Goal: Transaction & Acquisition: Purchase product/service

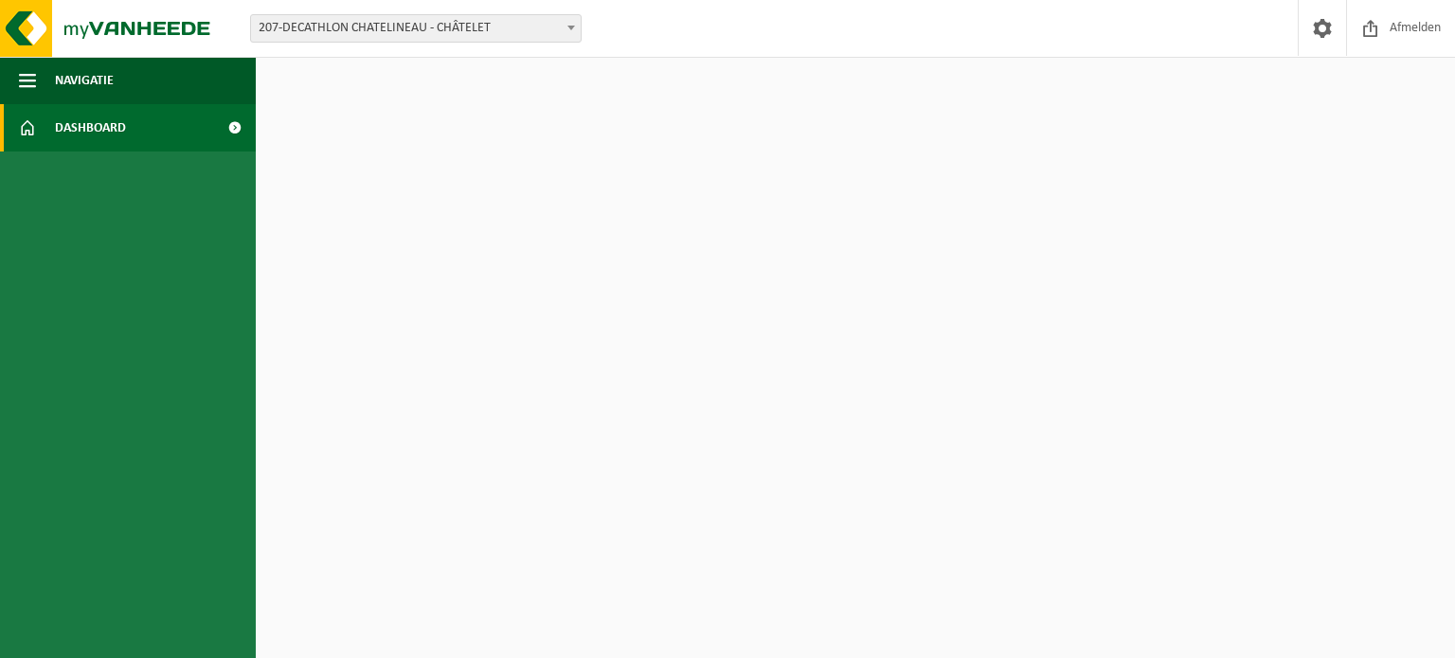
click at [399, 36] on span "207-DECATHLON CHATELINEAU - CHÂTELET" at bounding box center [416, 28] width 330 height 27
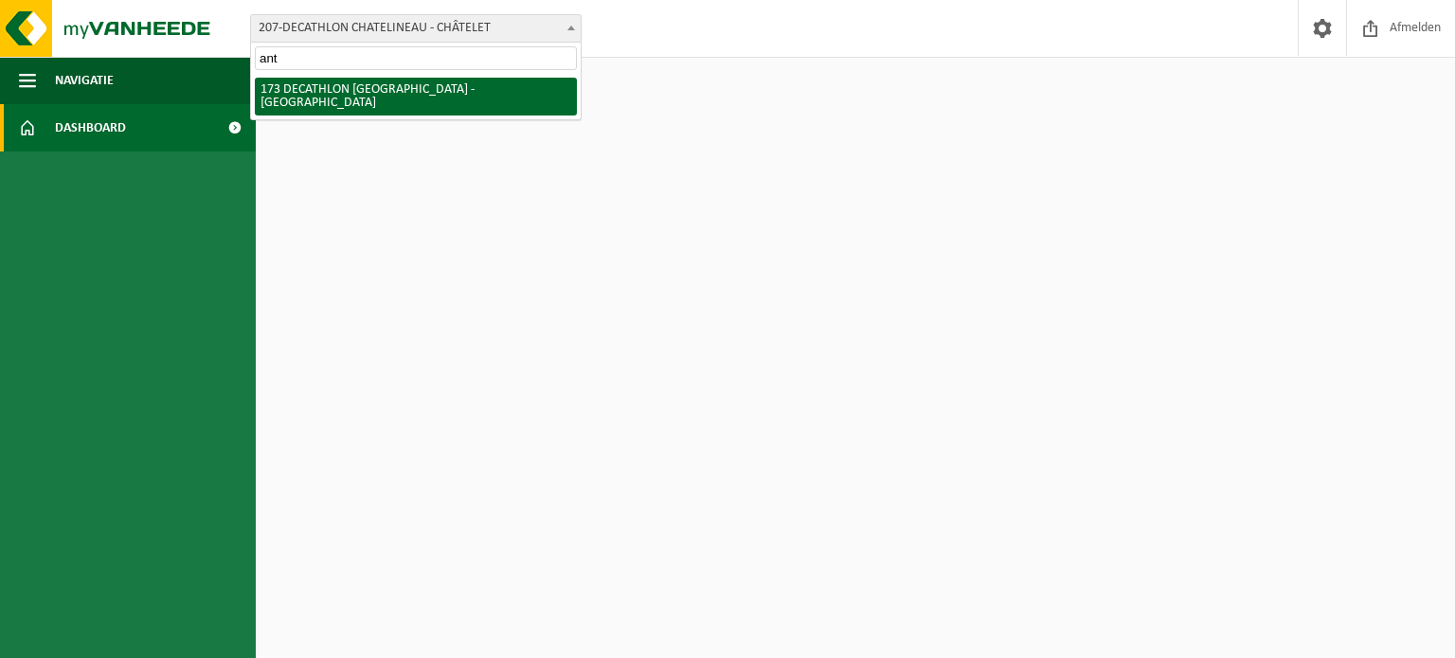
type input "ant"
select select "3328"
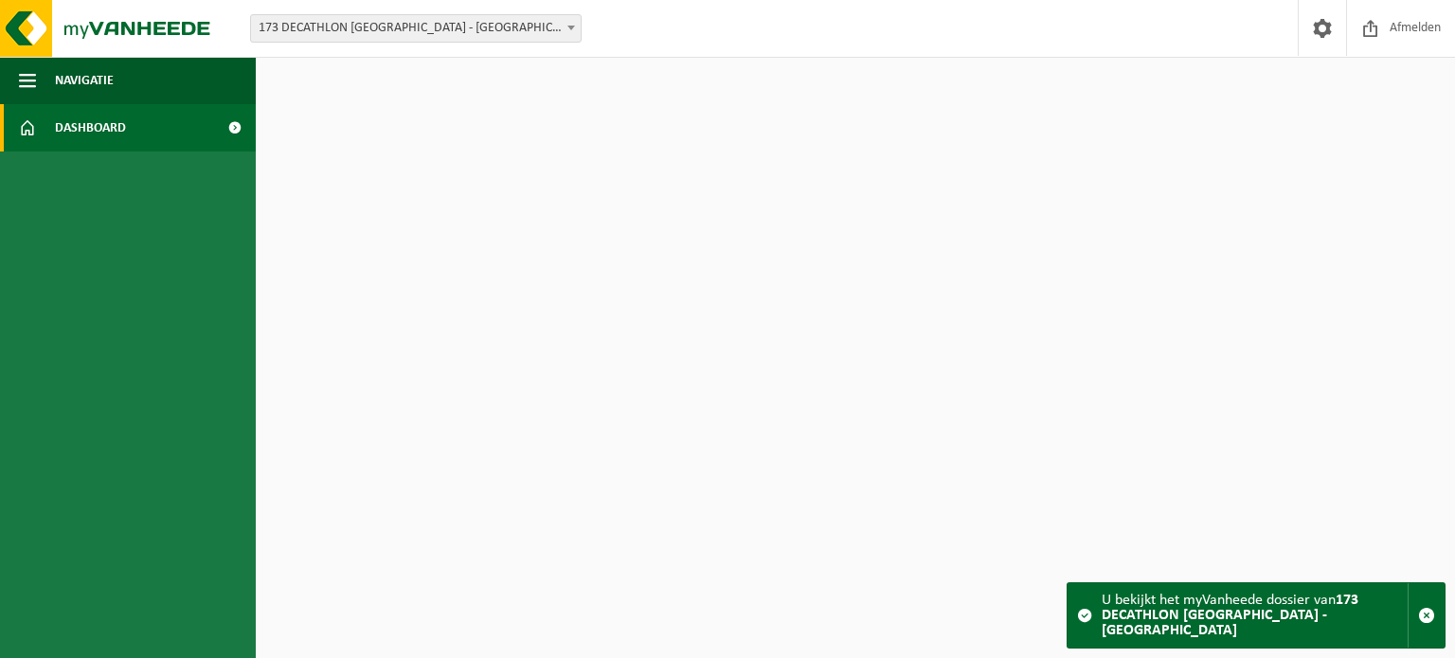
click at [225, 123] on span at bounding box center [234, 127] width 43 height 47
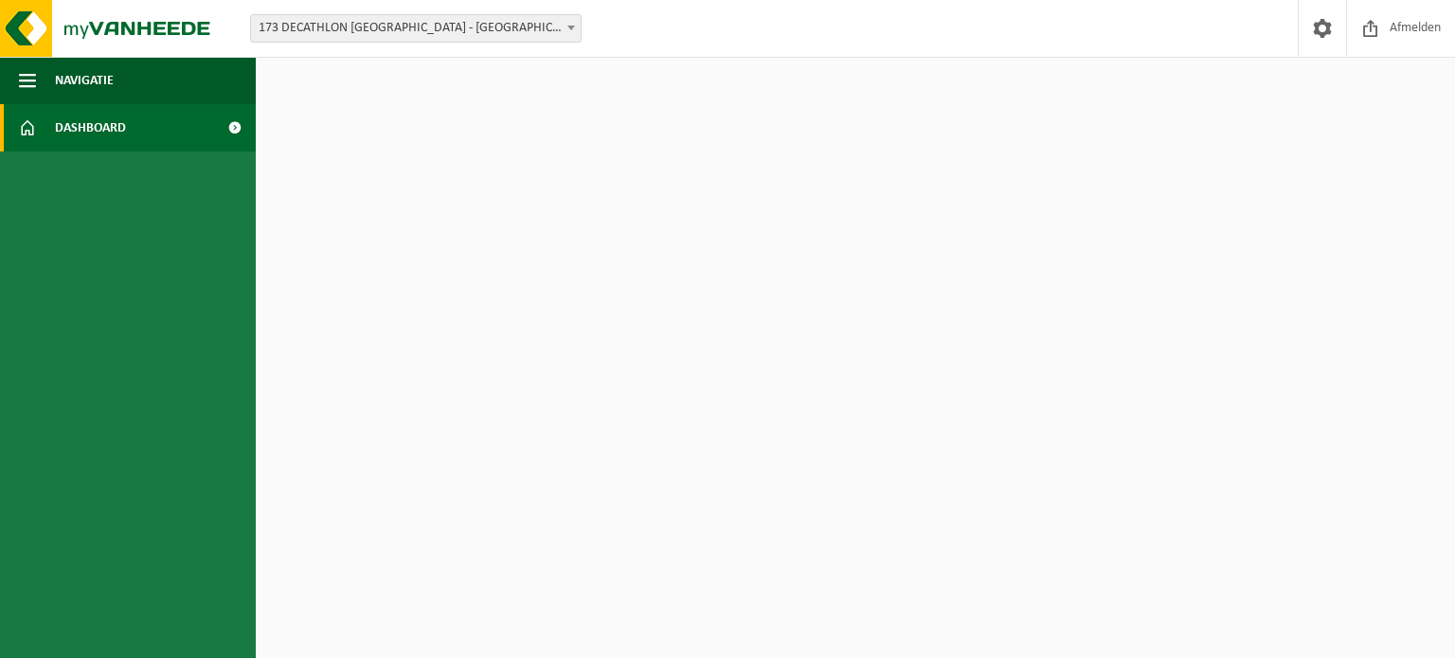
click at [225, 123] on span at bounding box center [234, 127] width 43 height 47
click at [42, 77] on button "Navigatie" at bounding box center [128, 80] width 256 height 47
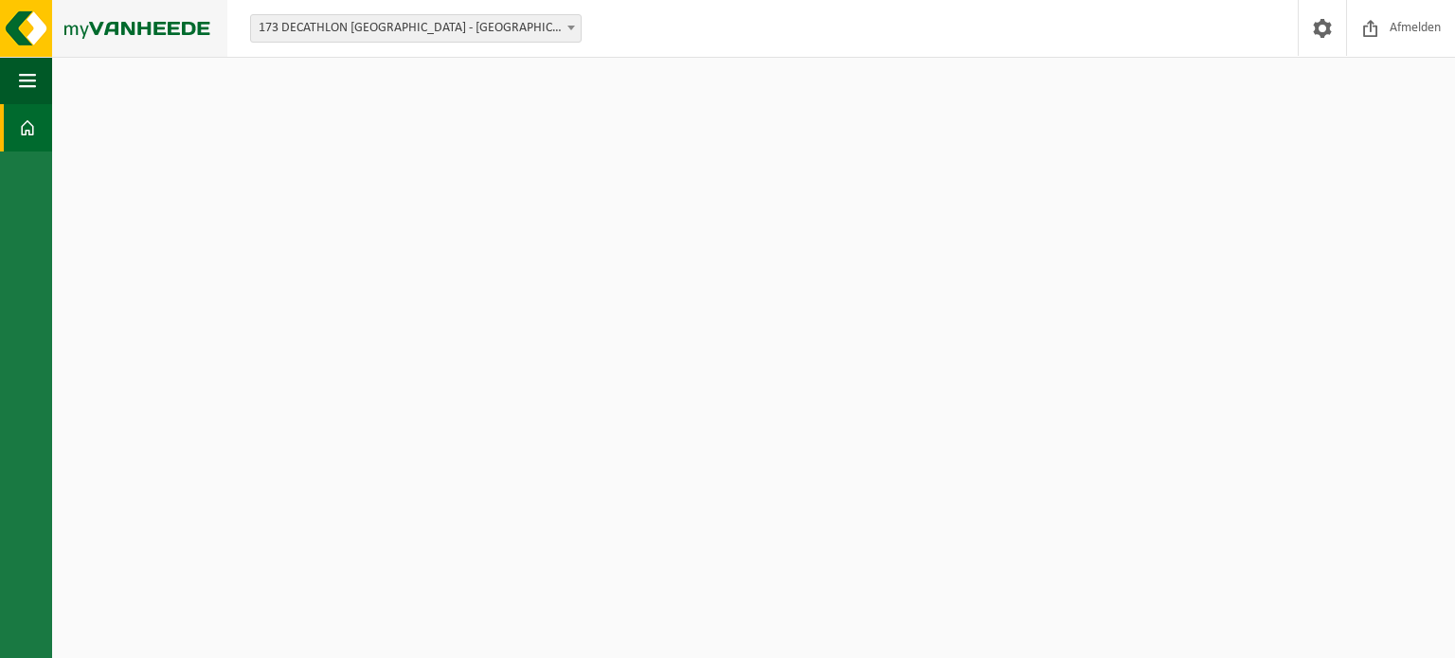
click at [83, 23] on img at bounding box center [113, 28] width 227 height 57
click at [39, 125] on link "Dashboard" at bounding box center [26, 127] width 52 height 47
click at [1320, 12] on span at bounding box center [1322, 28] width 28 height 56
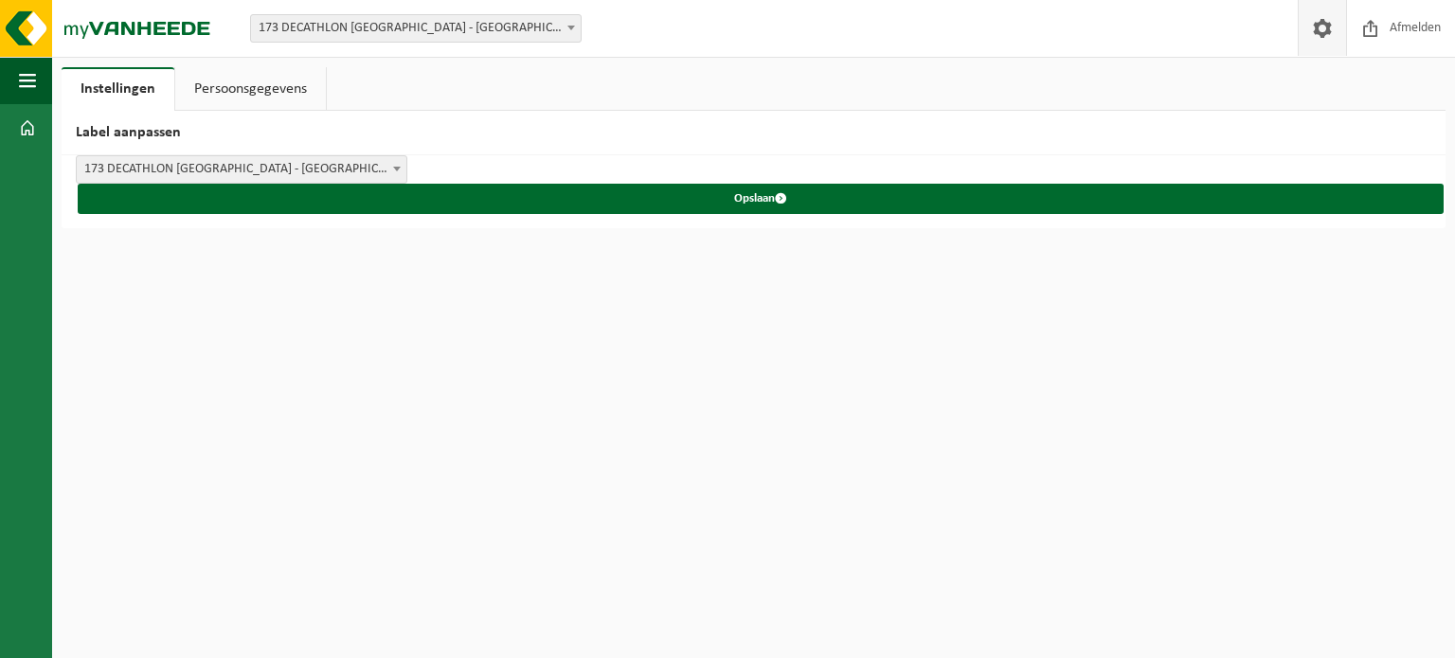
click at [1320, 12] on span at bounding box center [1322, 28] width 28 height 56
click at [24, 38] on img at bounding box center [113, 28] width 227 height 57
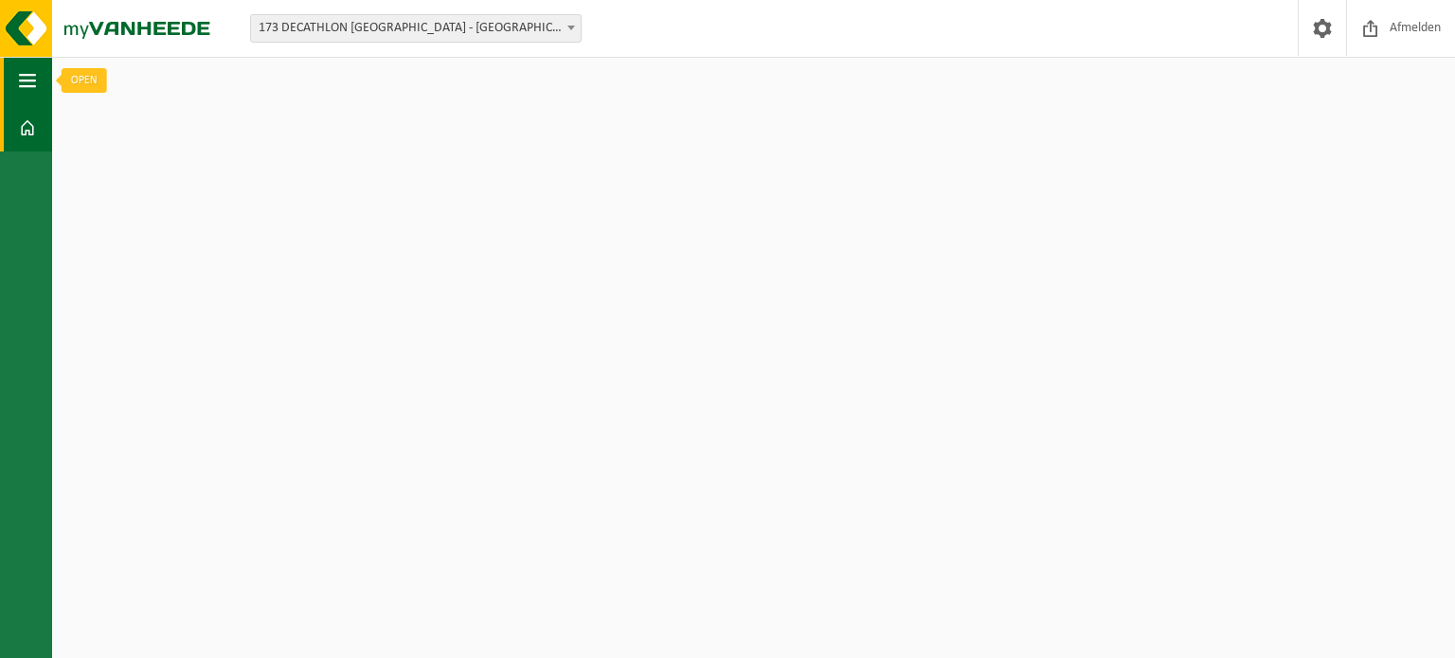
click at [26, 92] on span "button" at bounding box center [27, 80] width 17 height 47
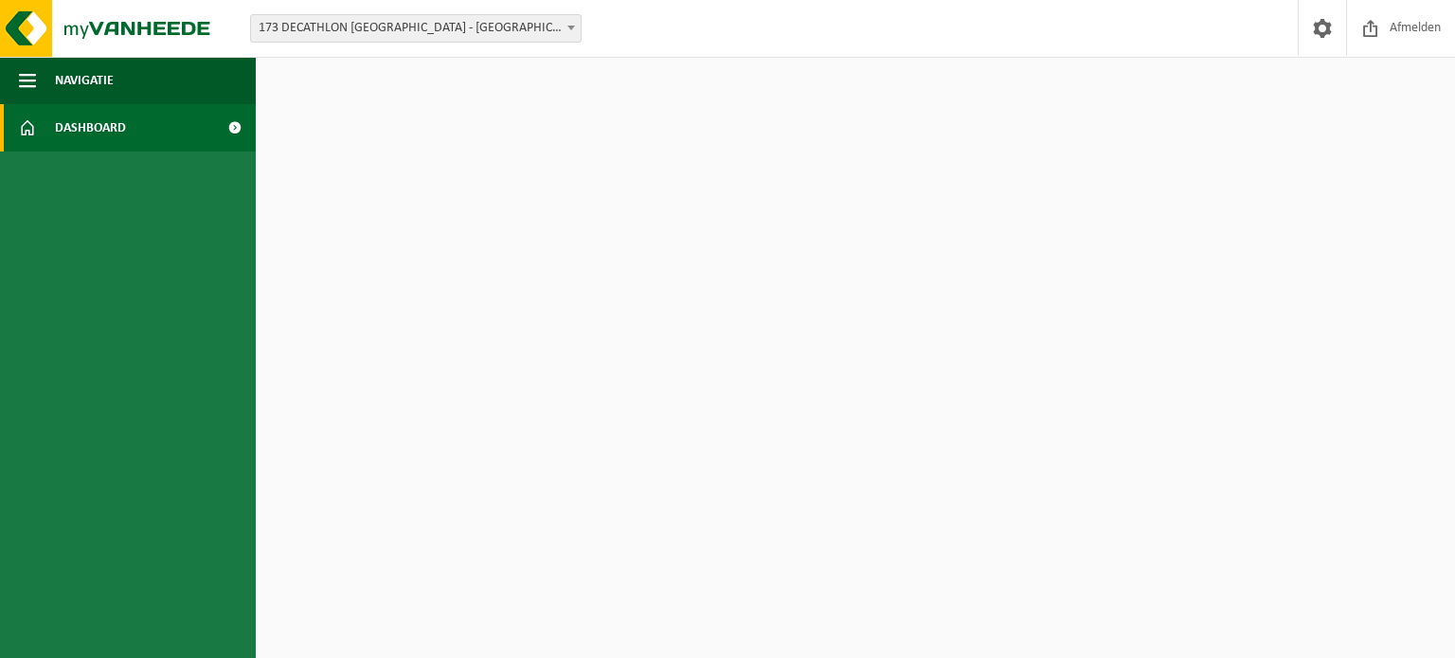
click at [140, 124] on link "Dashboard" at bounding box center [128, 127] width 256 height 47
click at [86, 91] on span "Navigatie" at bounding box center [84, 80] width 59 height 47
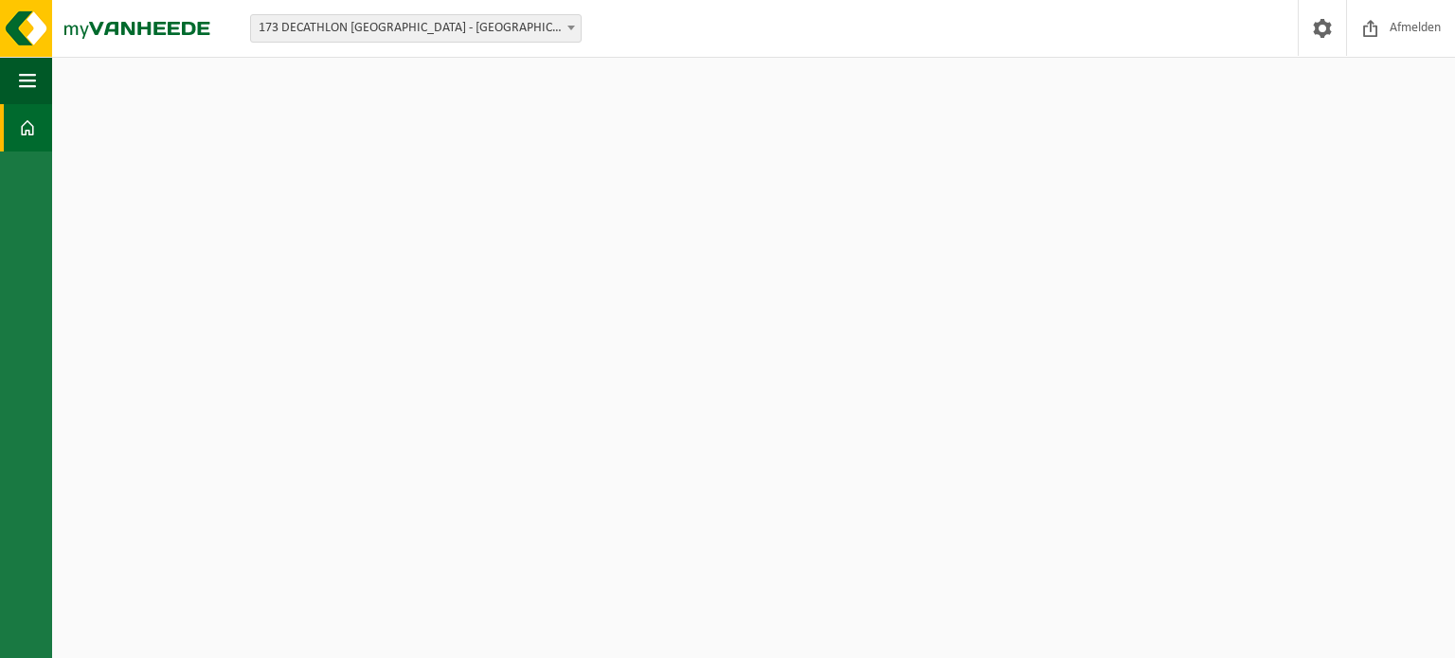
click at [10, 119] on link "Dashboard" at bounding box center [26, 127] width 52 height 47
click at [368, 27] on span "173 DECATHLON [GEOGRAPHIC_DATA] - [GEOGRAPHIC_DATA]" at bounding box center [416, 28] width 330 height 27
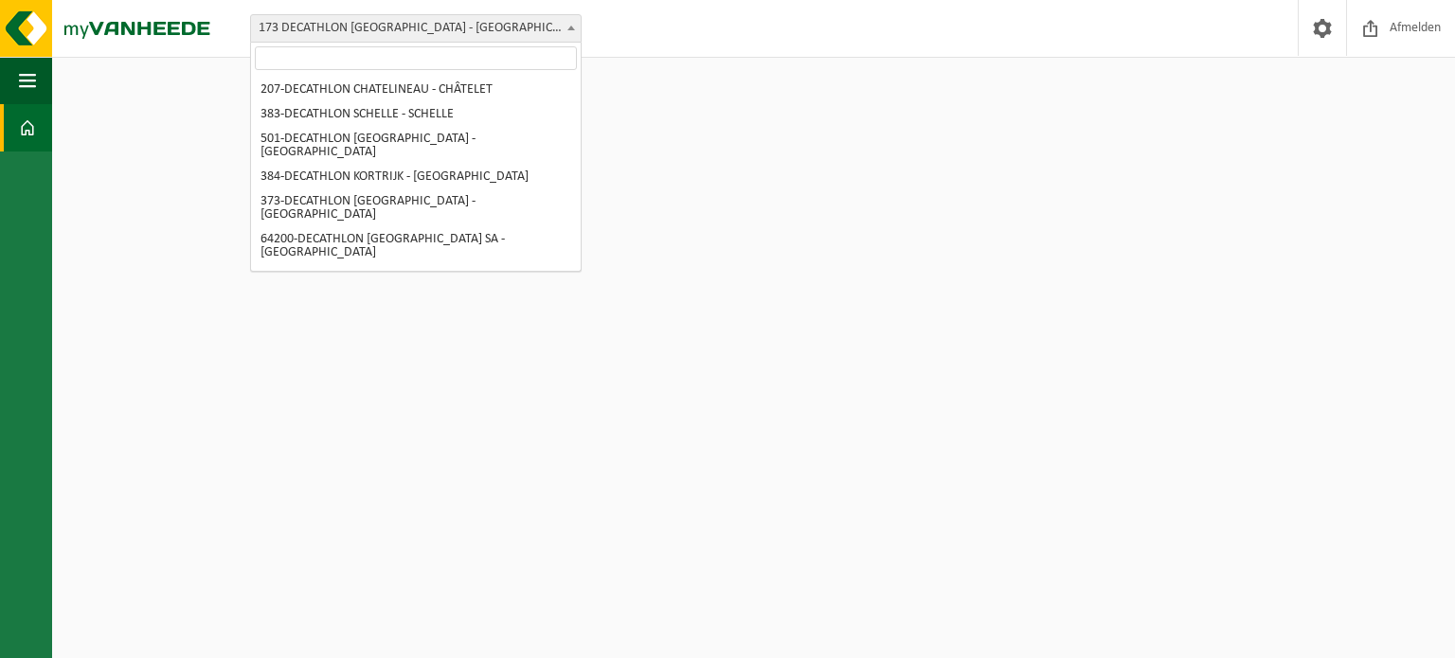
scroll to position [415, 0]
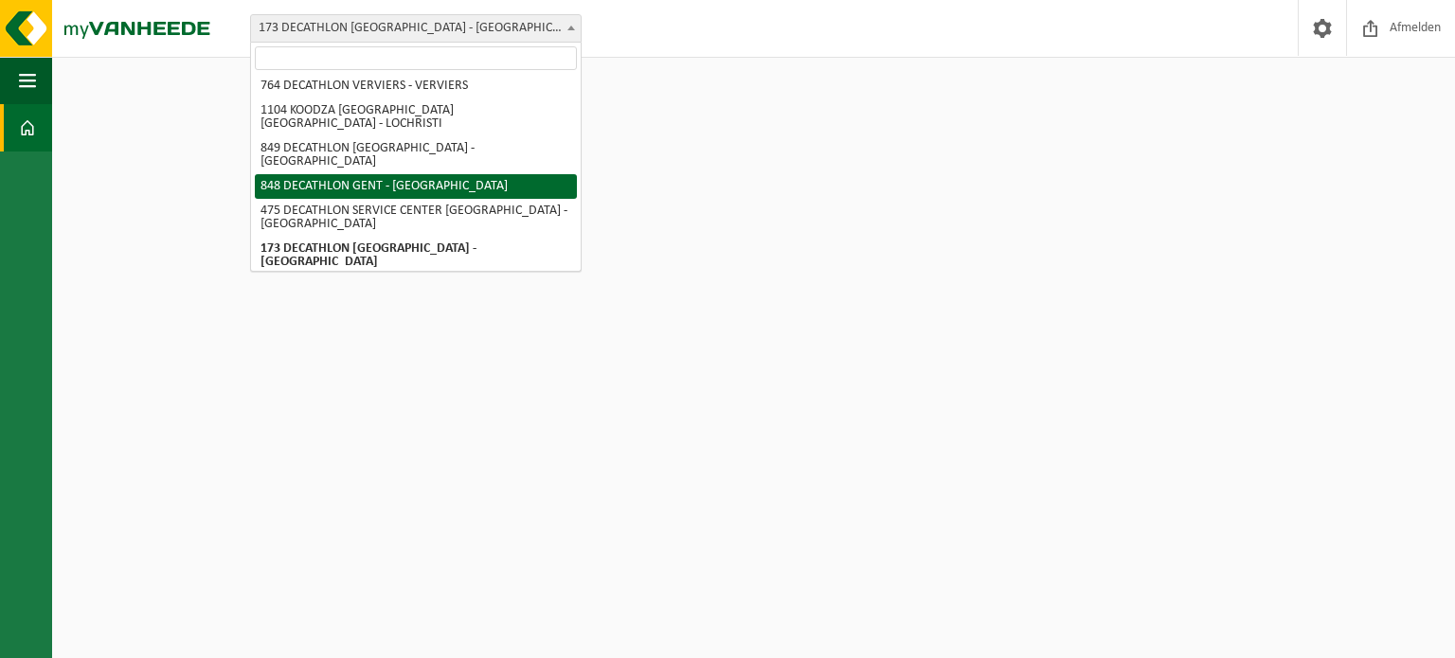
select select "3203"
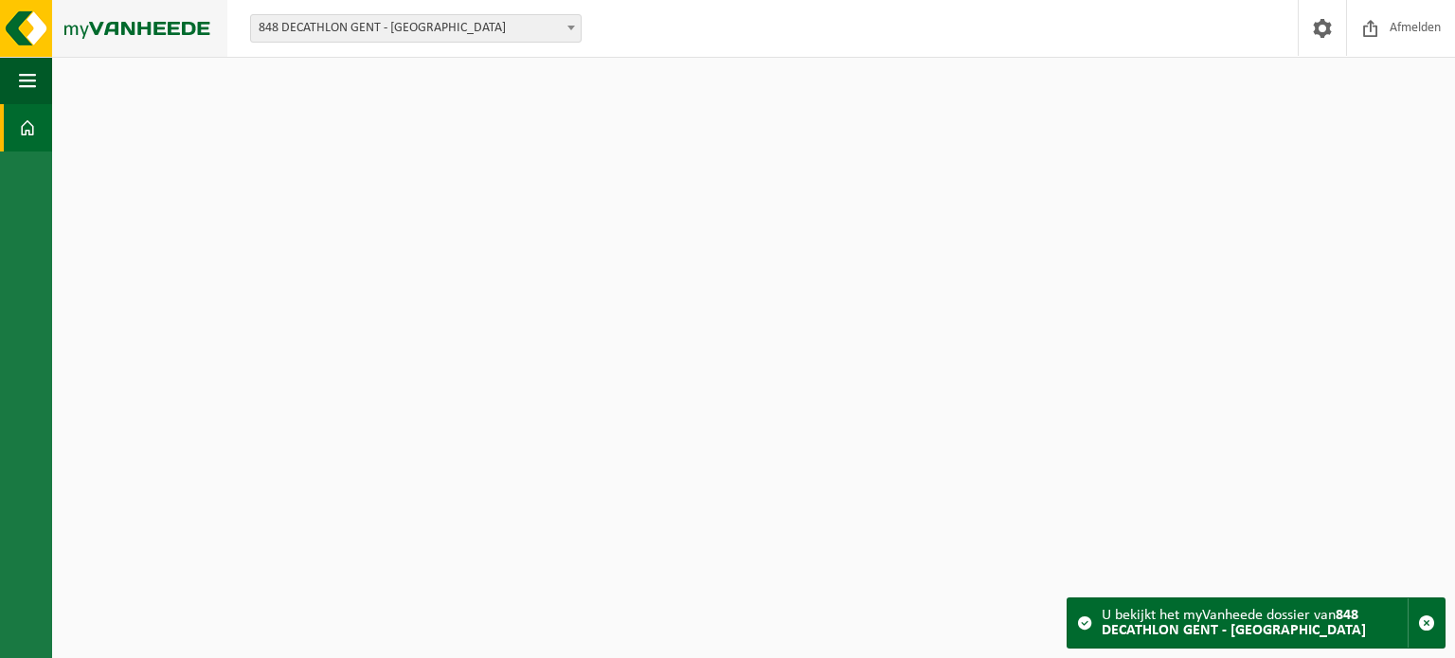
click at [139, 29] on img at bounding box center [113, 28] width 227 height 57
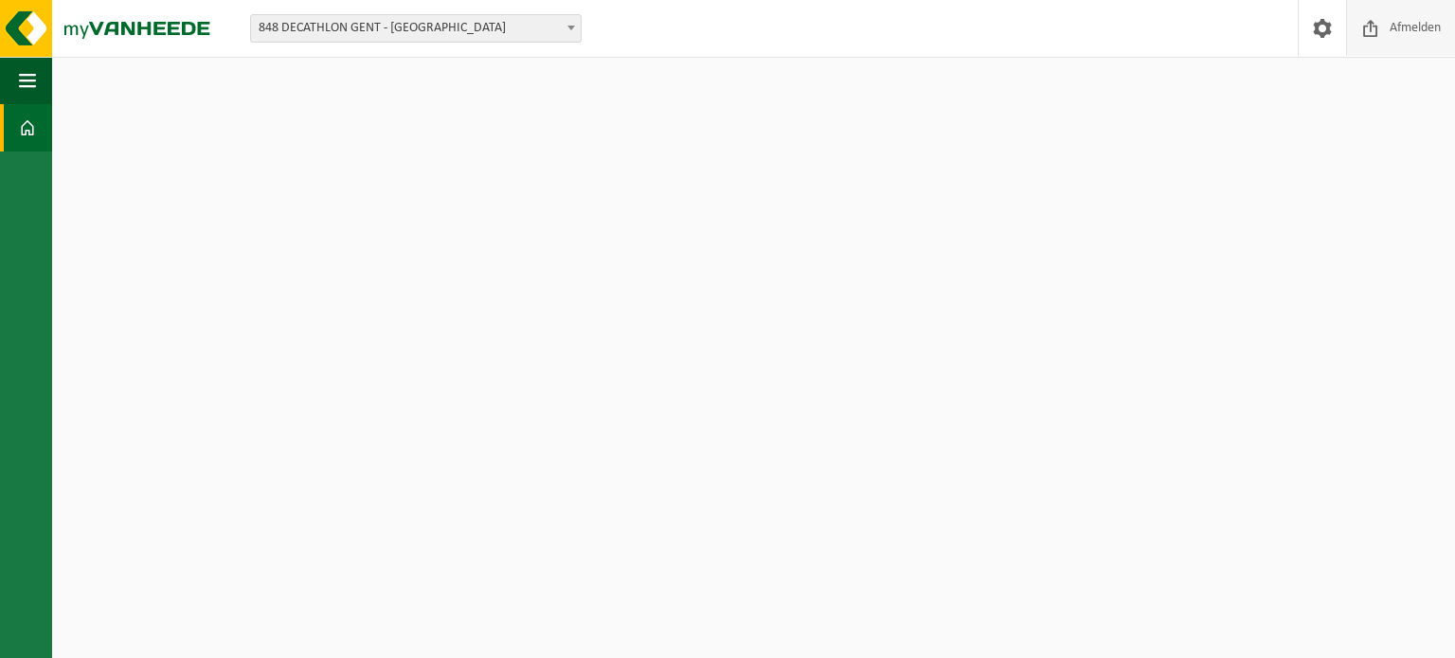
click at [1435, 35] on span "Afmelden" at bounding box center [1415, 28] width 61 height 56
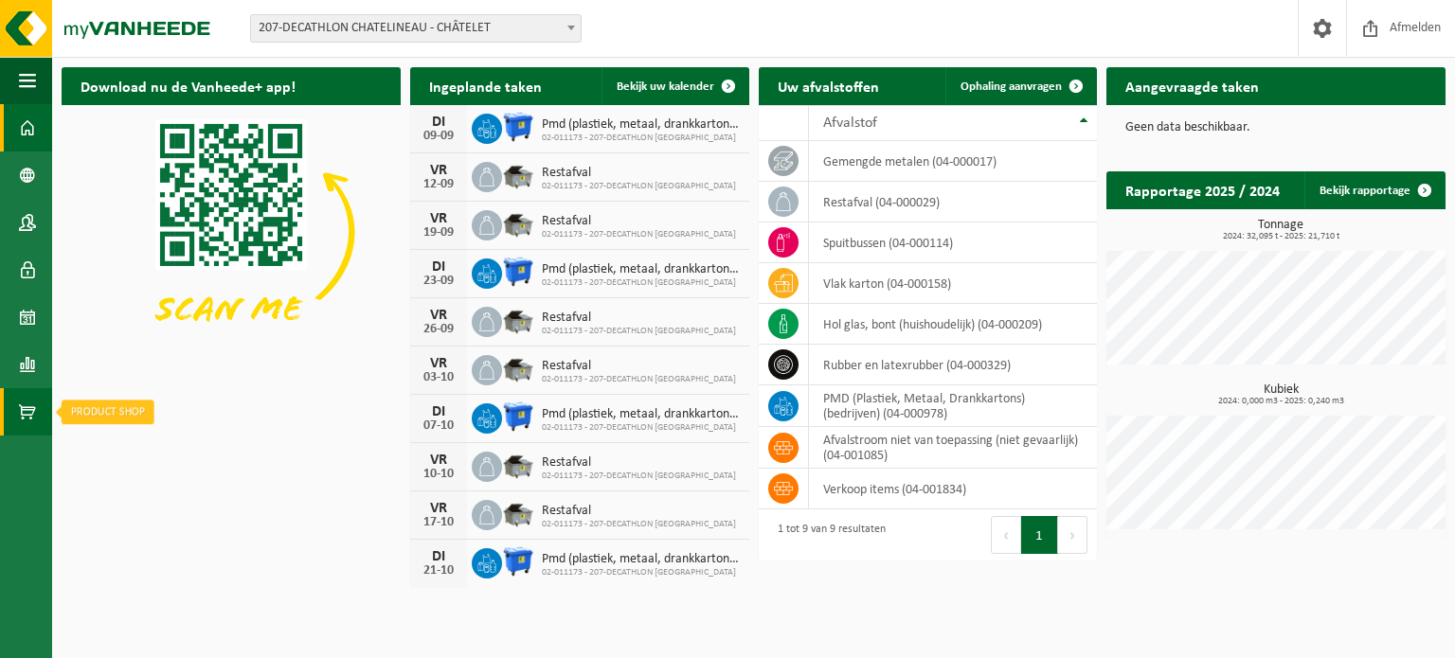
click at [19, 403] on span at bounding box center [27, 411] width 17 height 47
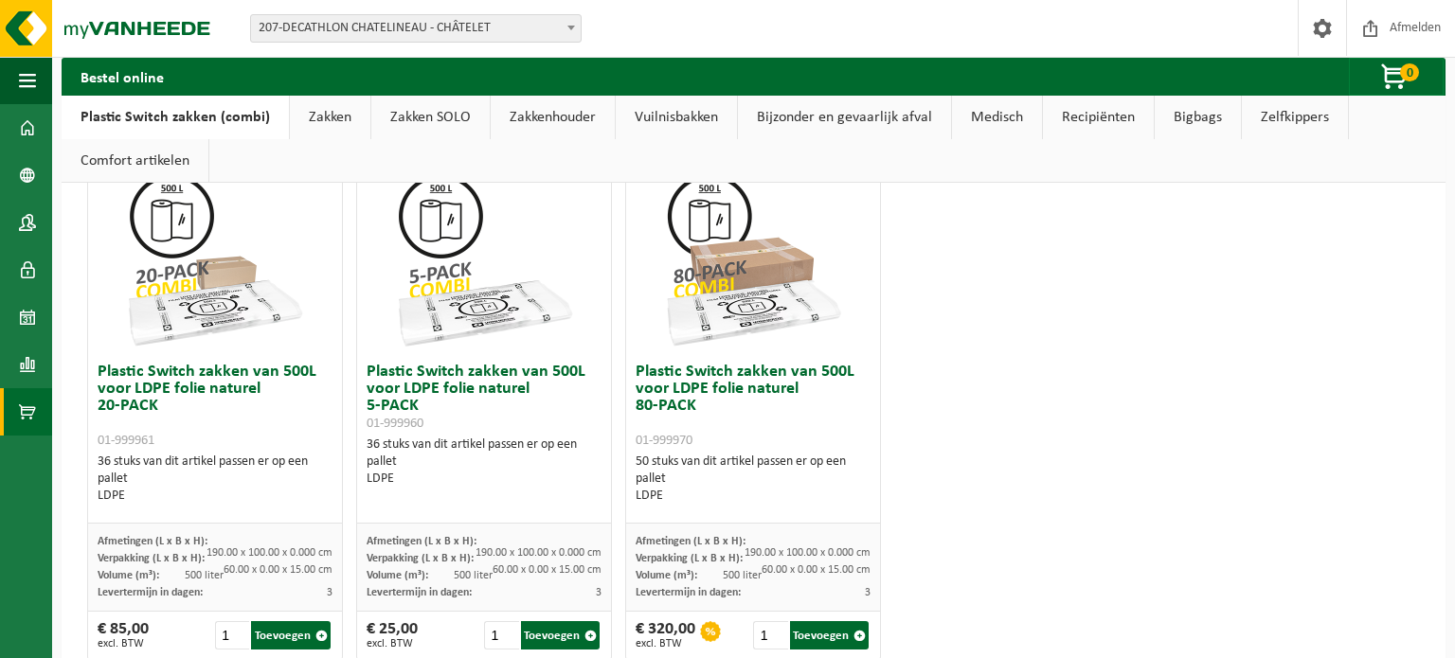
scroll to position [1210, 0]
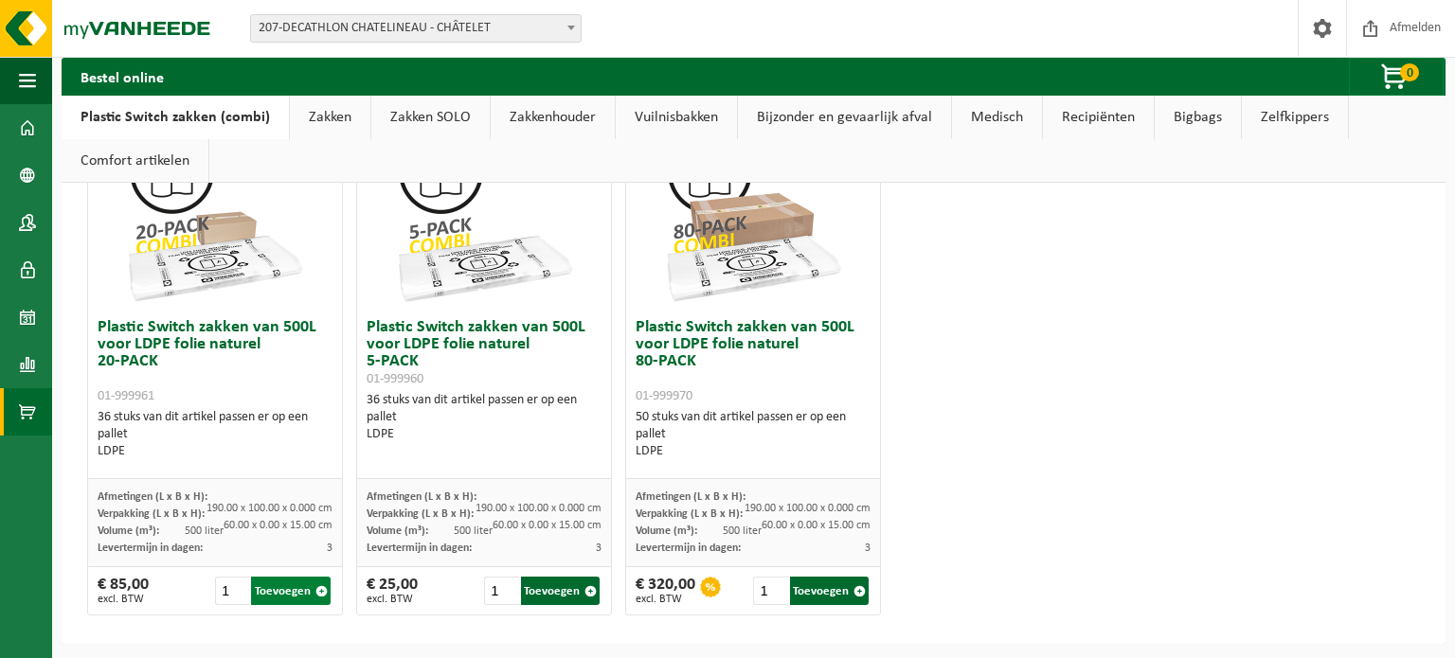
click at [300, 591] on button "Toevoegen" at bounding box center [291, 591] width 80 height 28
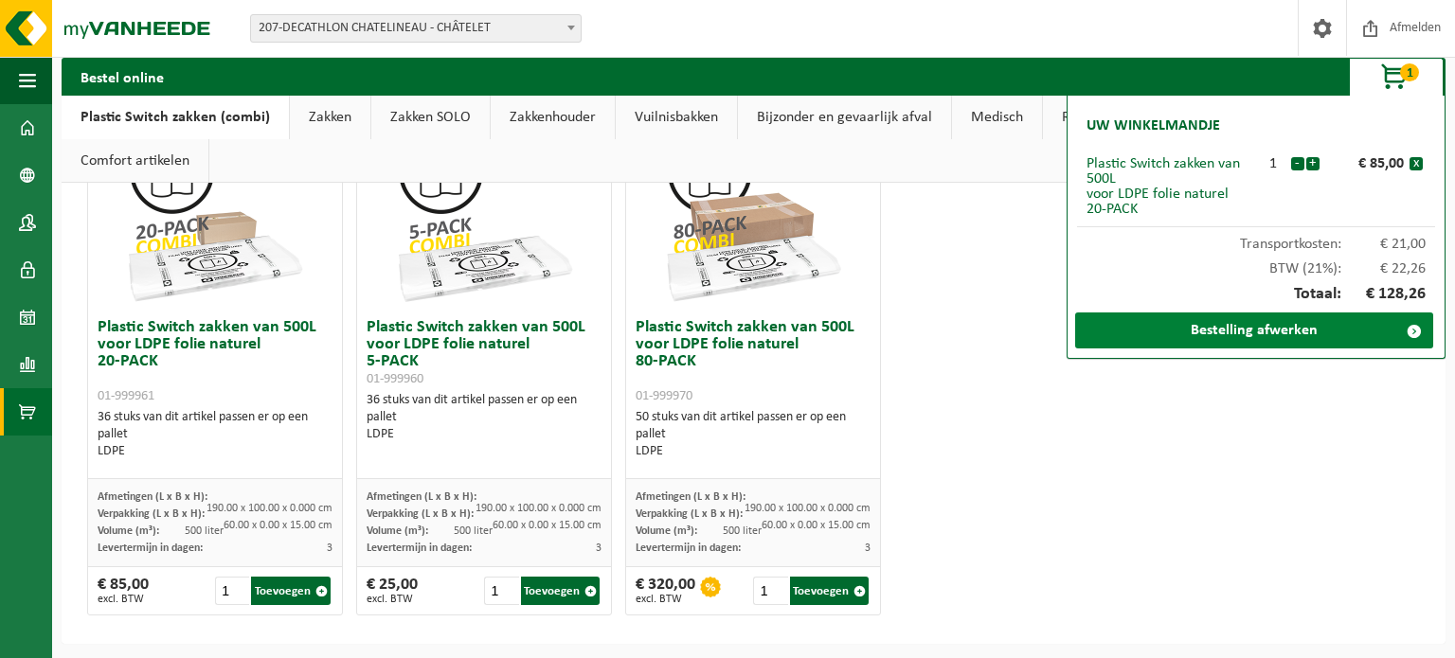
click at [1338, 323] on link "Bestelling afwerken" at bounding box center [1254, 331] width 358 height 36
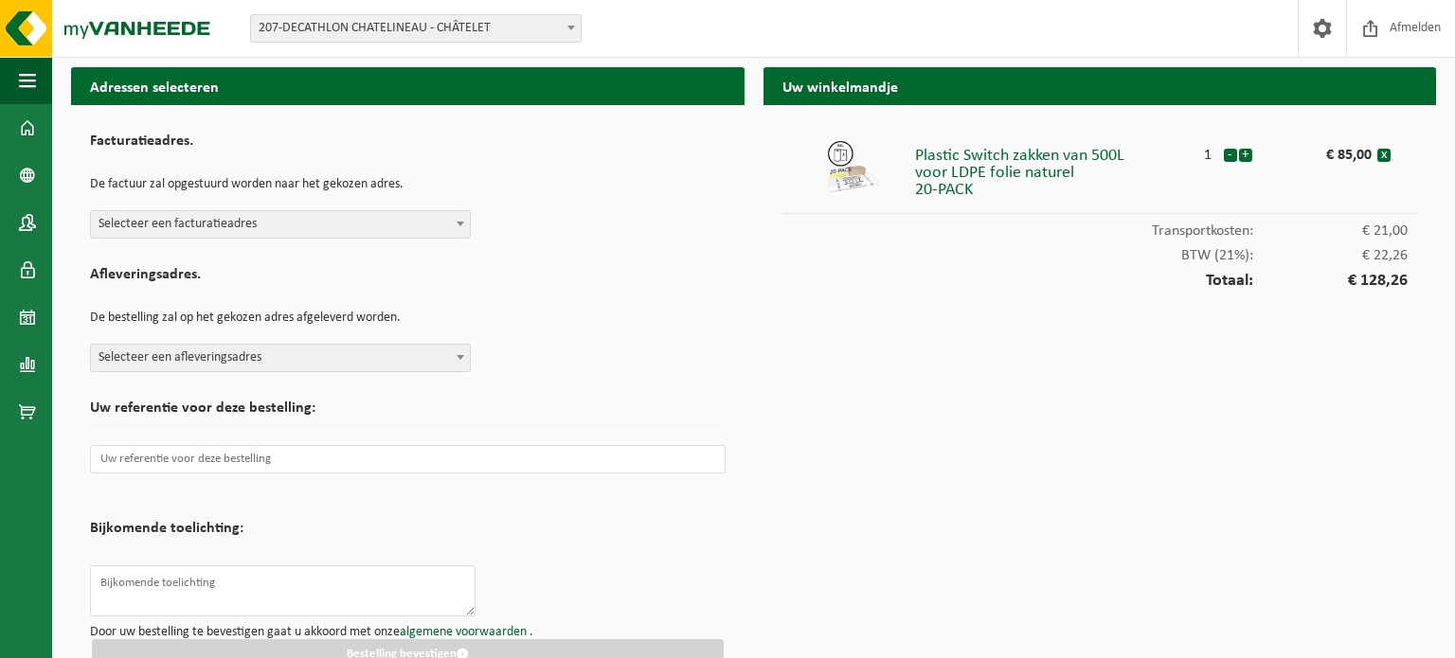
scroll to position [38, 0]
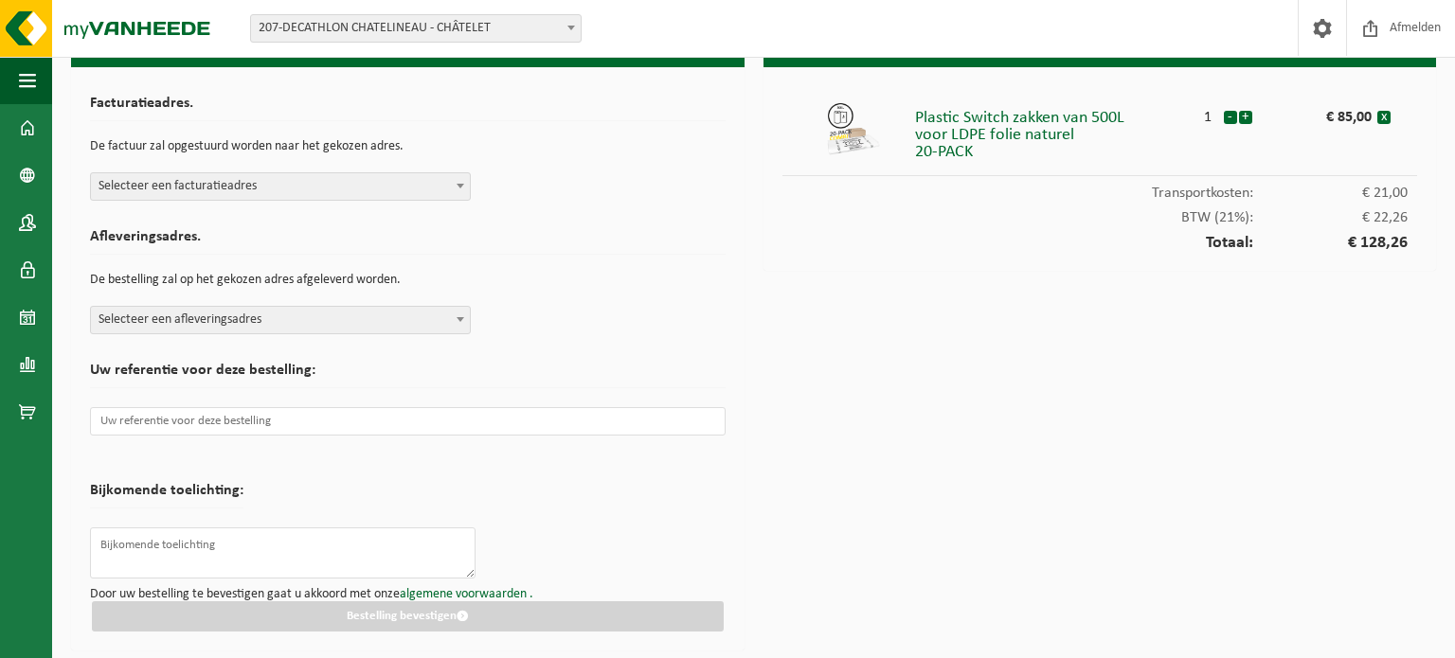
click at [442, 188] on span "Selecteer een facturatieadres" at bounding box center [280, 186] width 379 height 27
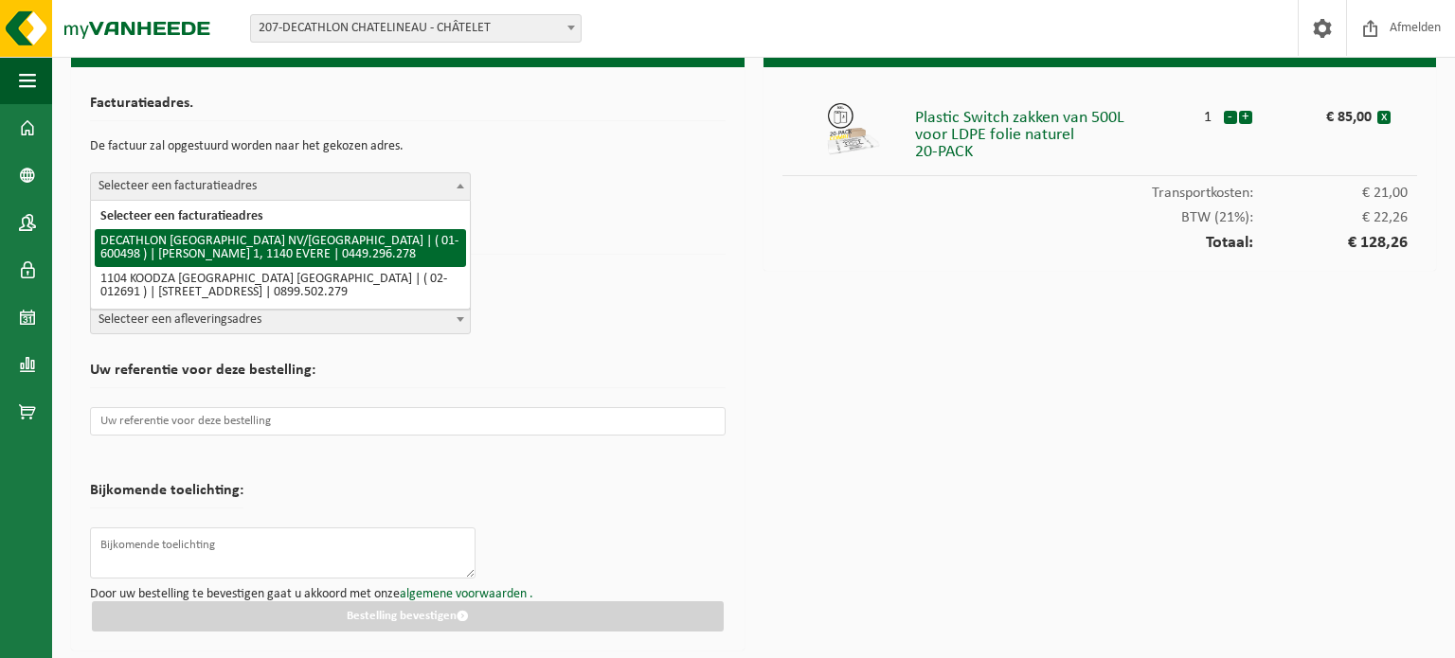
select select "964"
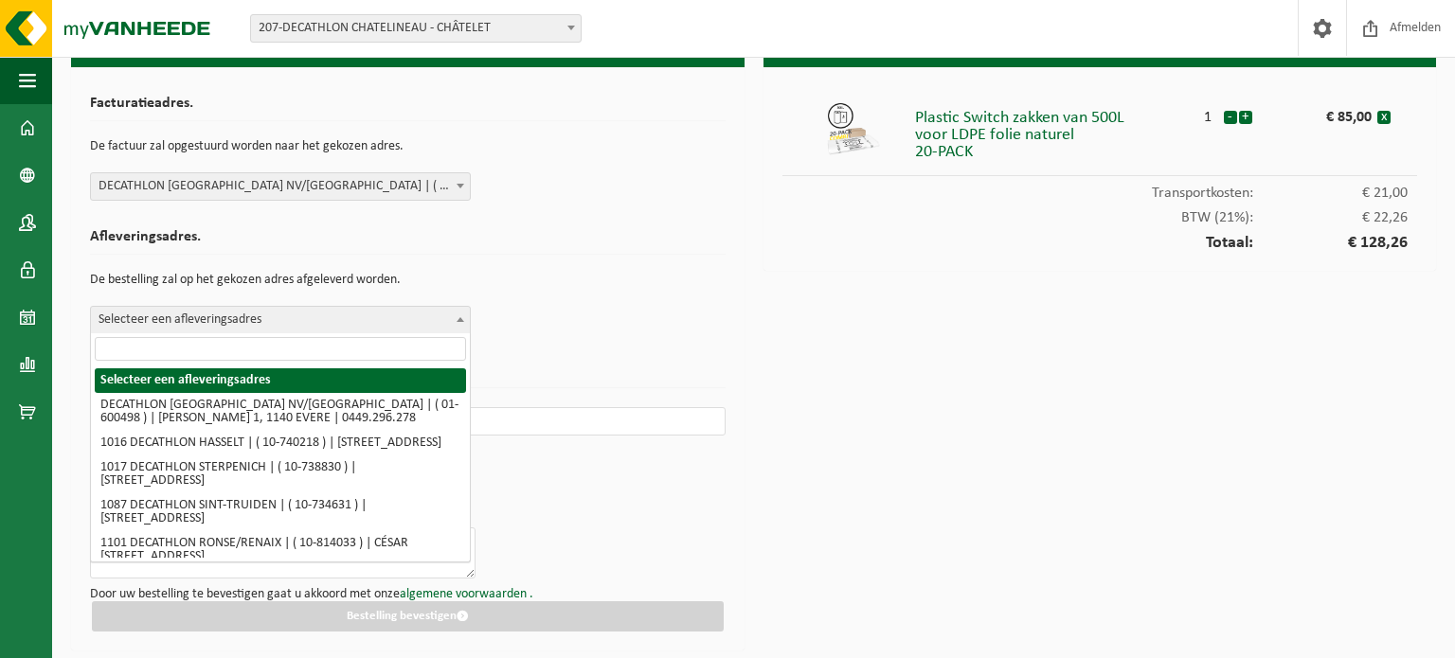
click at [341, 330] on span "Selecteer een afleveringsadres" at bounding box center [280, 320] width 379 height 27
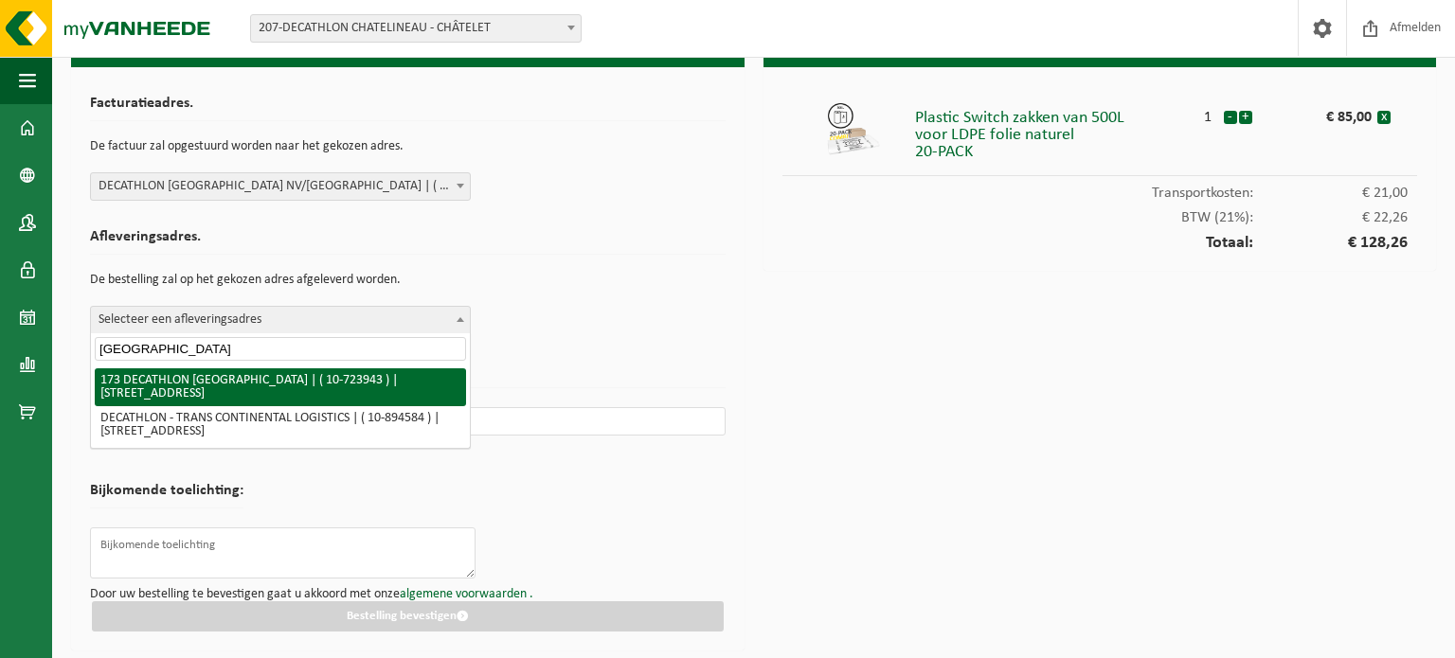
type input "antwerpen"
select select "3328"
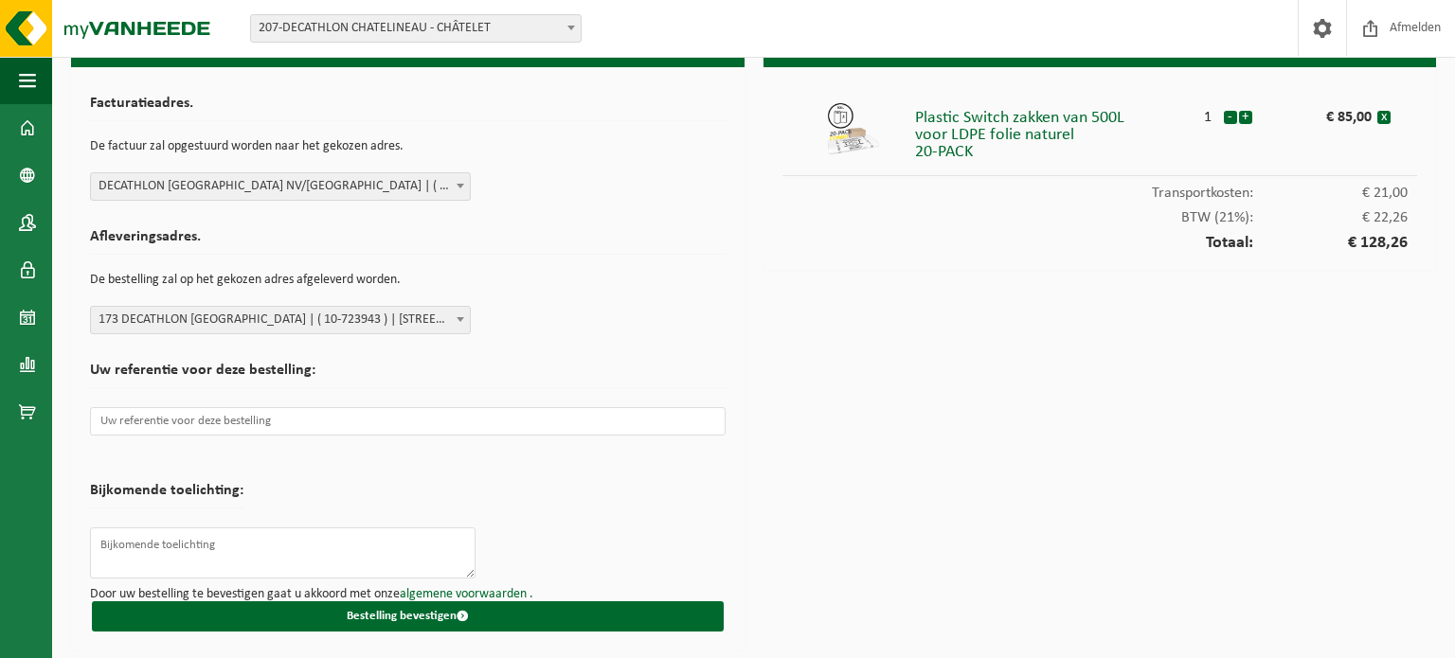
click at [611, 346] on form "Facturatieadres. De factuur zal opgestuurd worden naar het gekozen adres. Selec…" at bounding box center [408, 359] width 636 height 546
click at [500, 422] on input "text" at bounding box center [408, 421] width 636 height 28
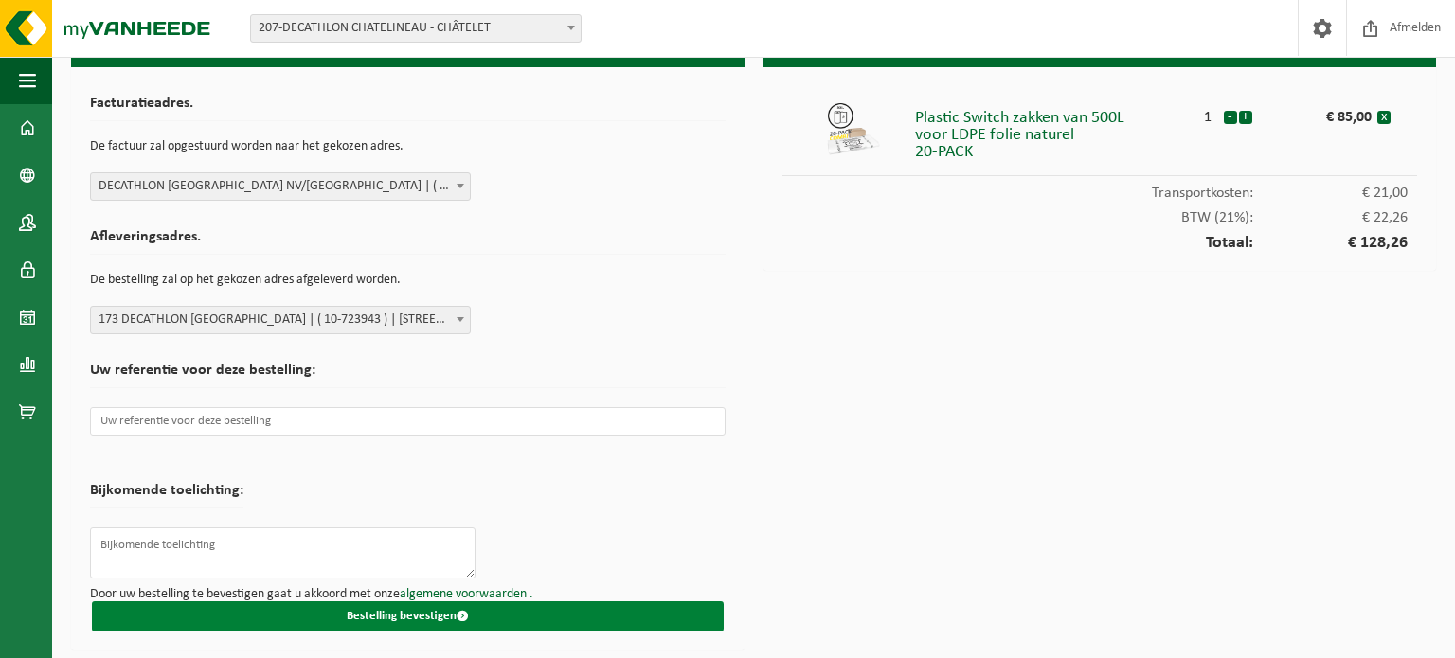
click at [564, 619] on button "Bestelling bevestigen" at bounding box center [408, 617] width 632 height 30
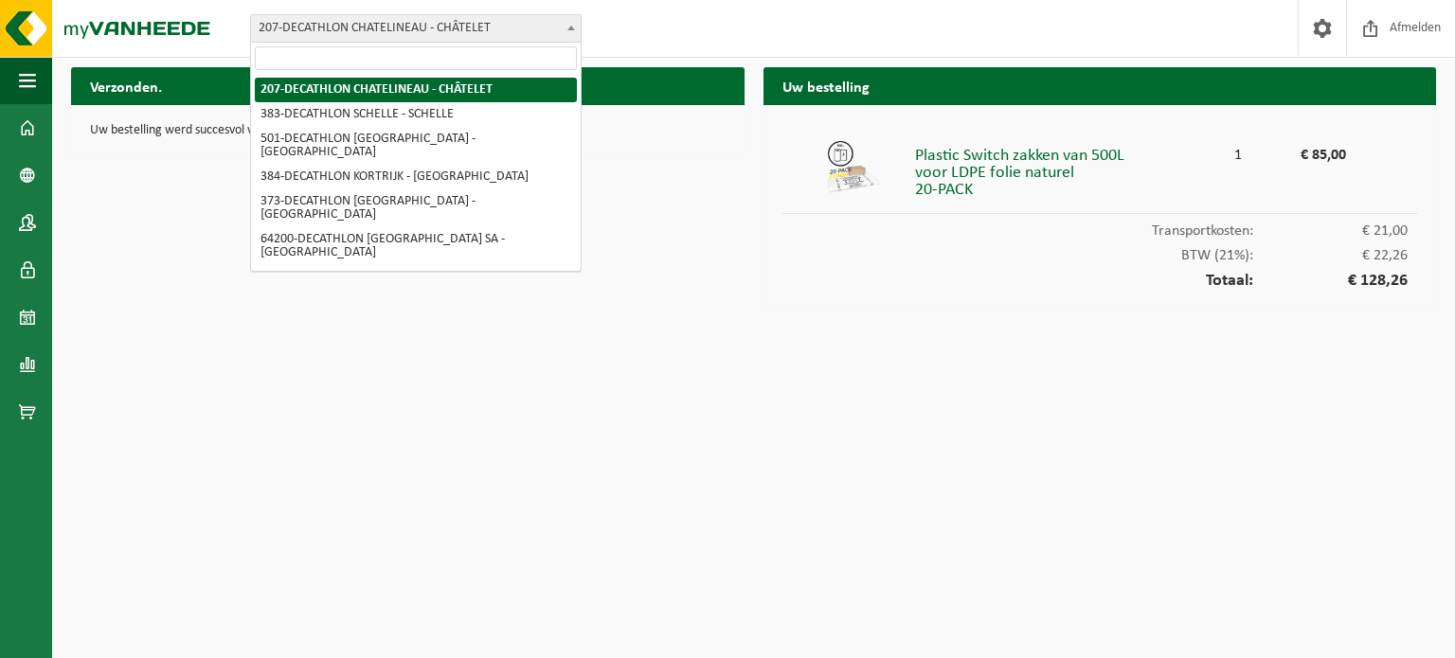
click at [470, 33] on span "207-DECATHLON CHATELINEAU - CHÂTELET" at bounding box center [416, 28] width 330 height 27
click at [728, 30] on div "Vestiging: 207-DECATHLON CHATELINEAU - CHÂTELET 383-DECATHLON SCHELLE - SCHELLE…" at bounding box center [727, 29] width 1455 height 58
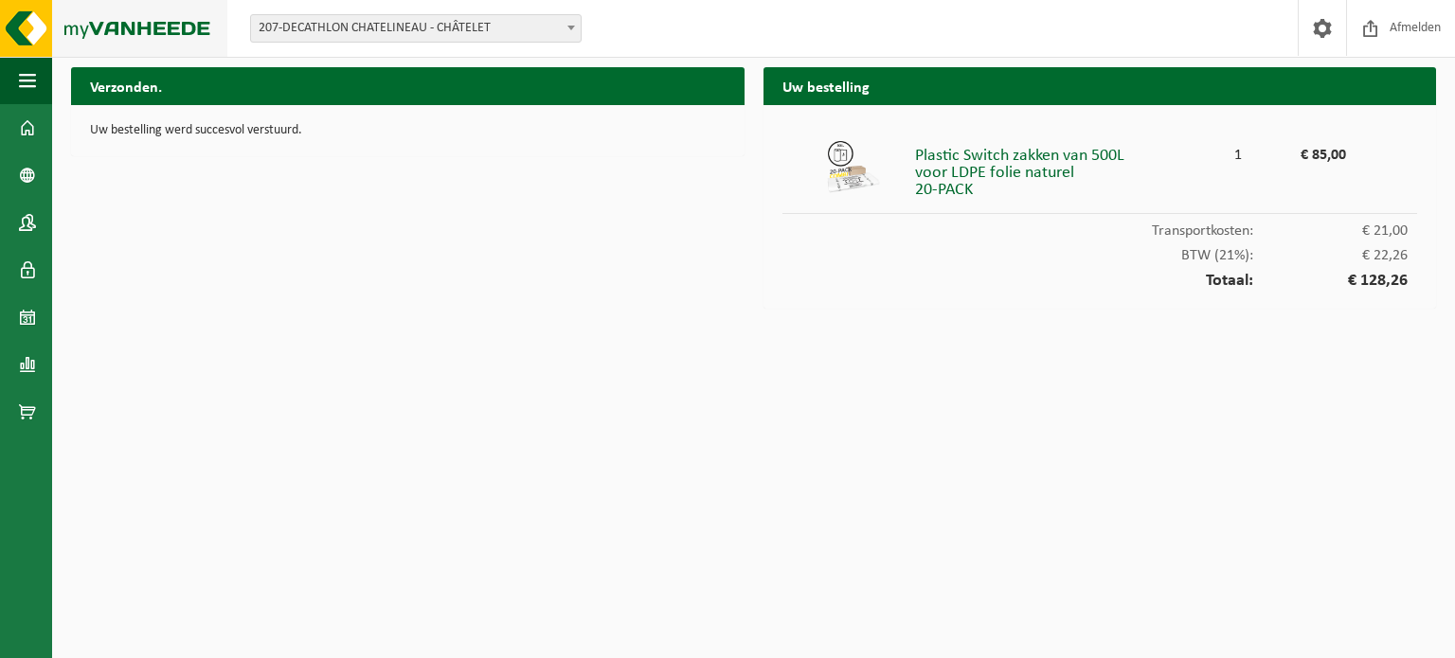
click at [0, 27] on img at bounding box center [113, 28] width 227 height 57
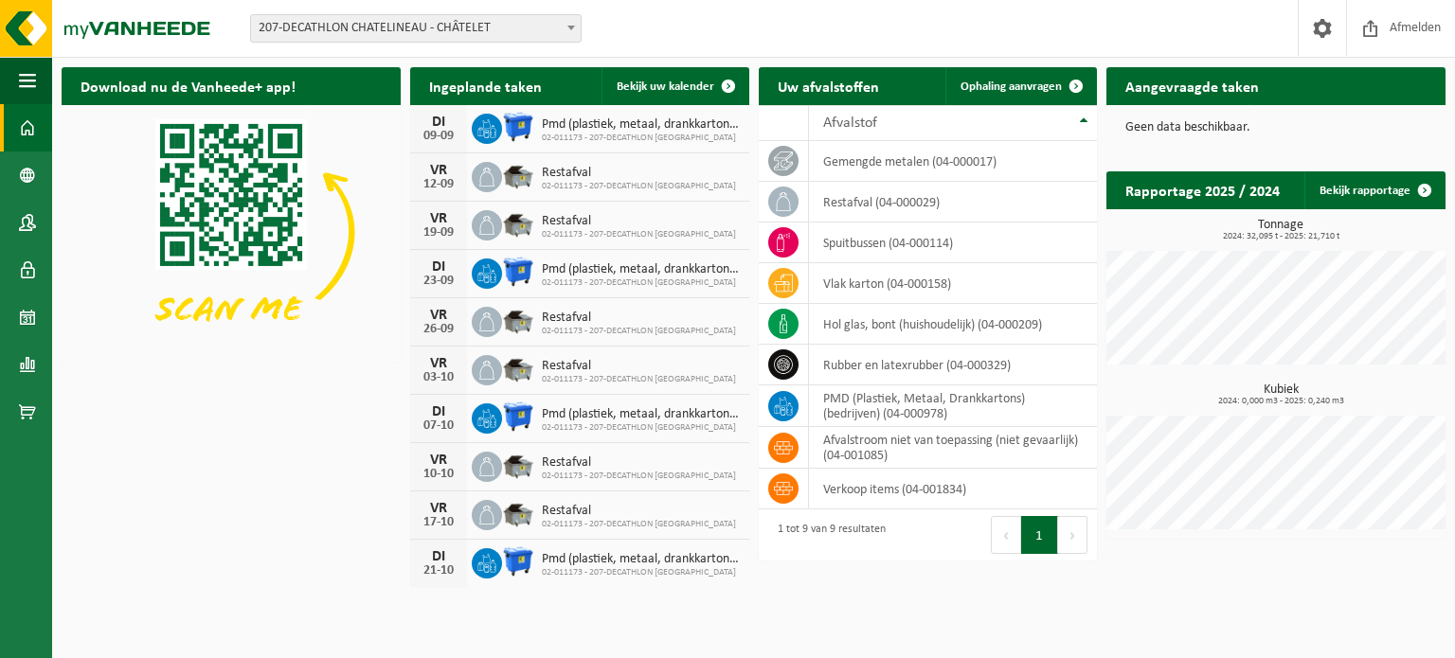
click at [447, 25] on span "207-DECATHLON CHATELINEAU - CHÂTELET" at bounding box center [416, 28] width 330 height 27
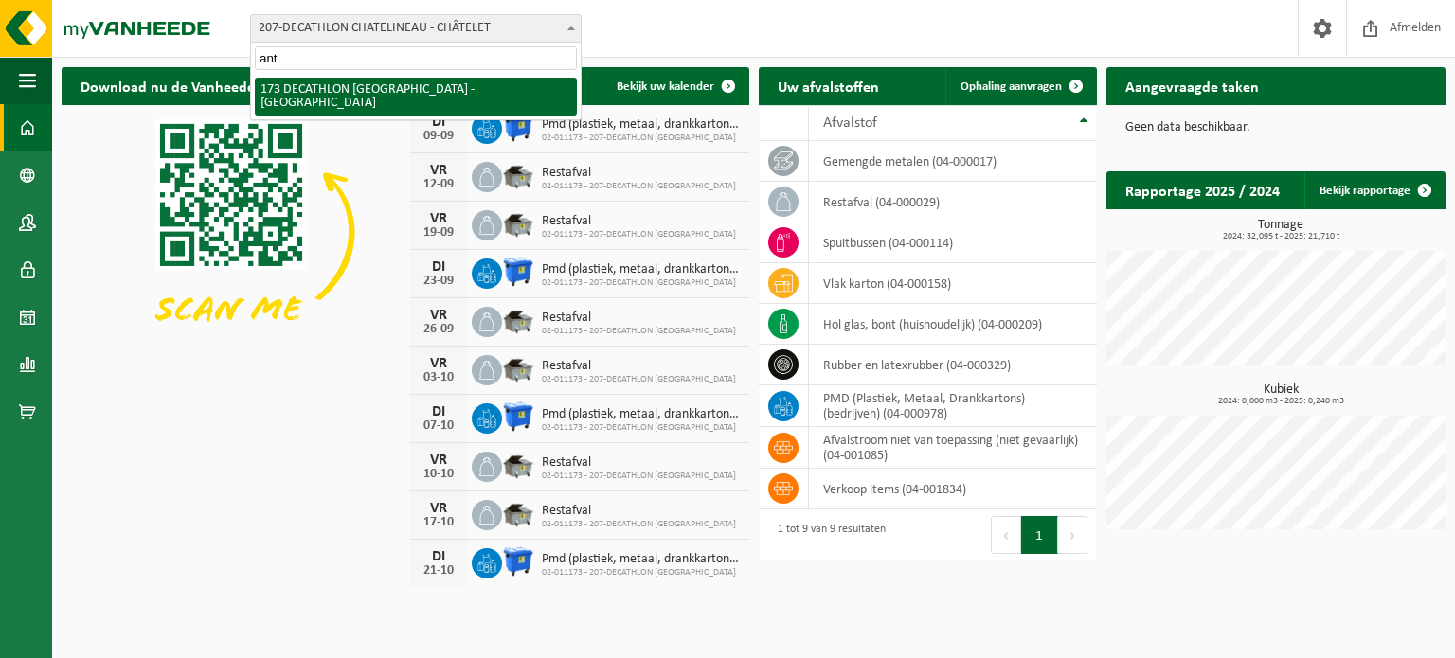
type input "ant"
select select "3328"
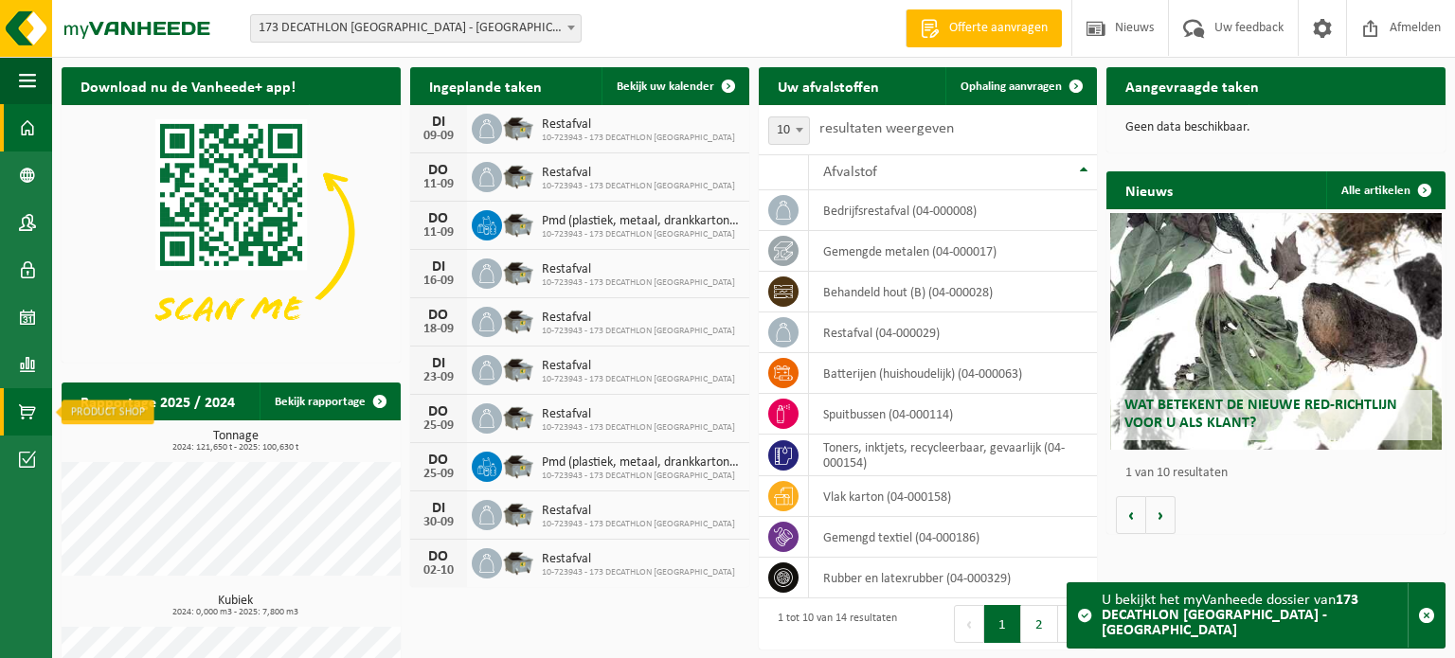
click at [27, 404] on span at bounding box center [27, 411] width 17 height 47
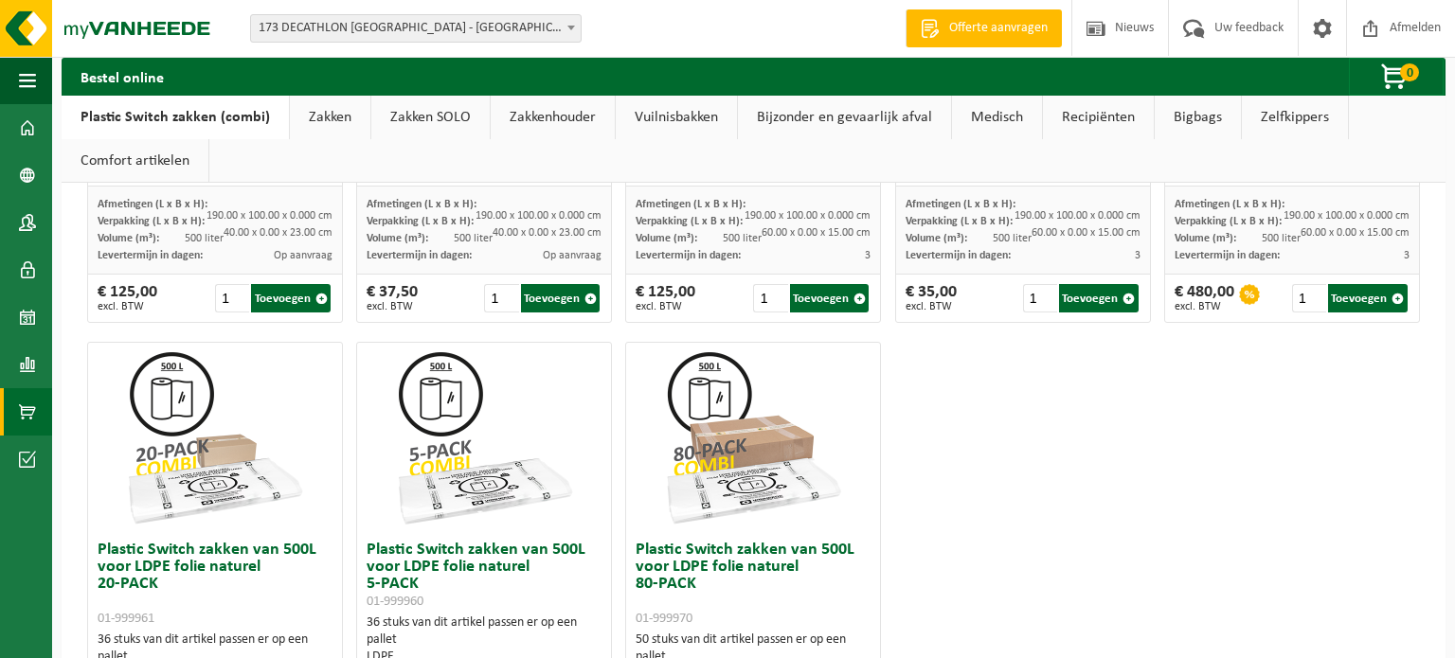
scroll to position [1212, 0]
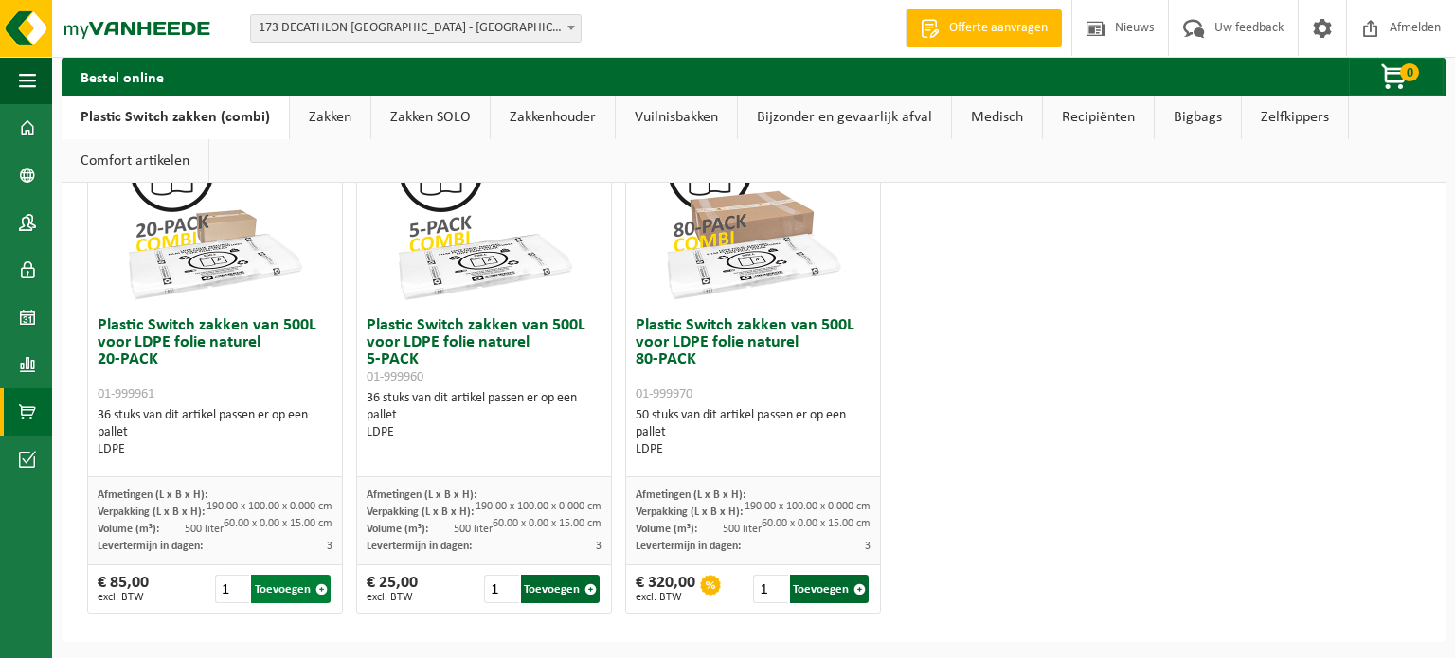
click at [304, 585] on button "Toevoegen" at bounding box center [291, 589] width 80 height 28
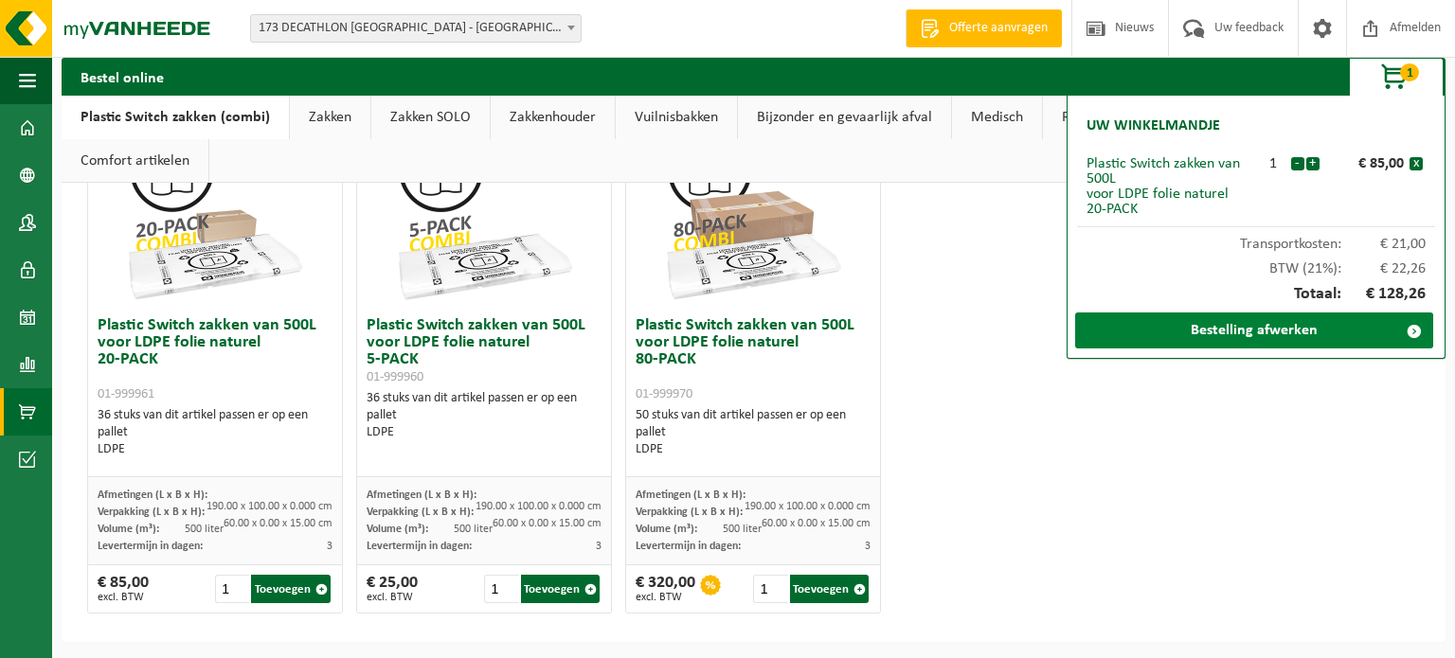
click at [1340, 324] on link "Bestelling afwerken" at bounding box center [1254, 331] width 358 height 36
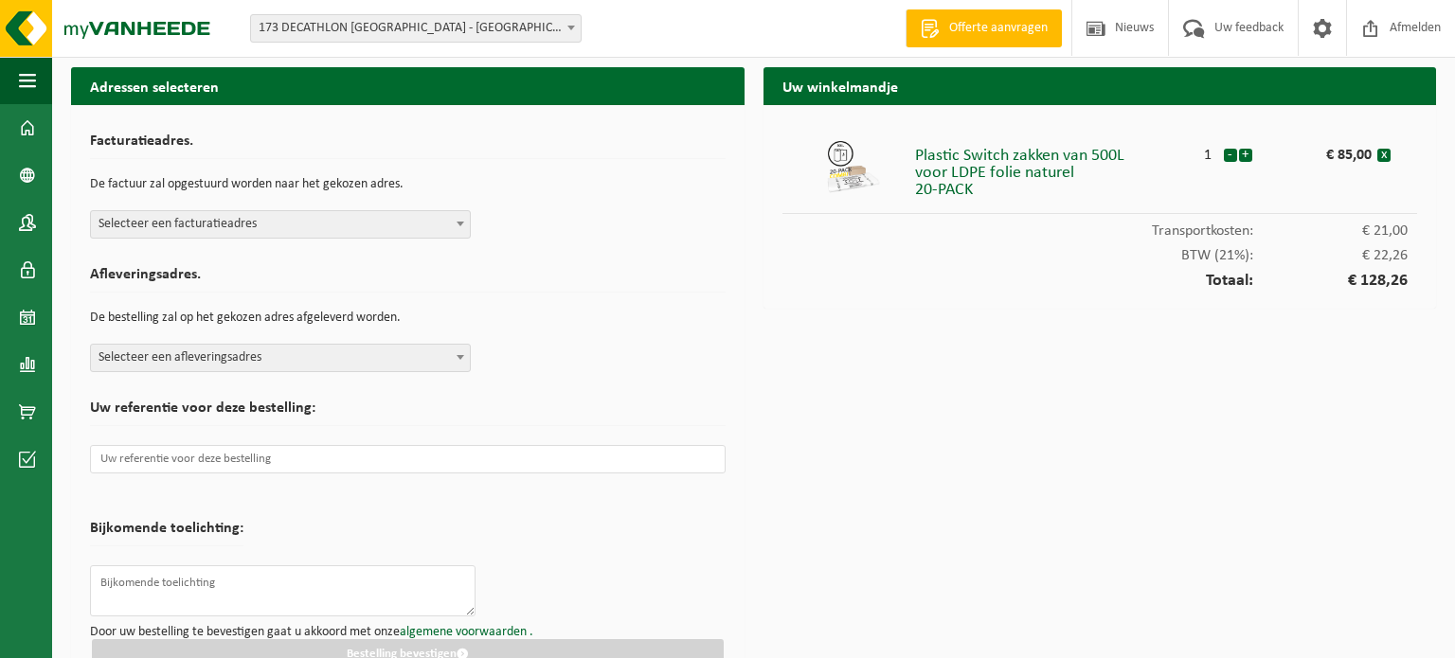
click at [357, 225] on span "Selecteer een facturatieadres" at bounding box center [280, 224] width 379 height 27
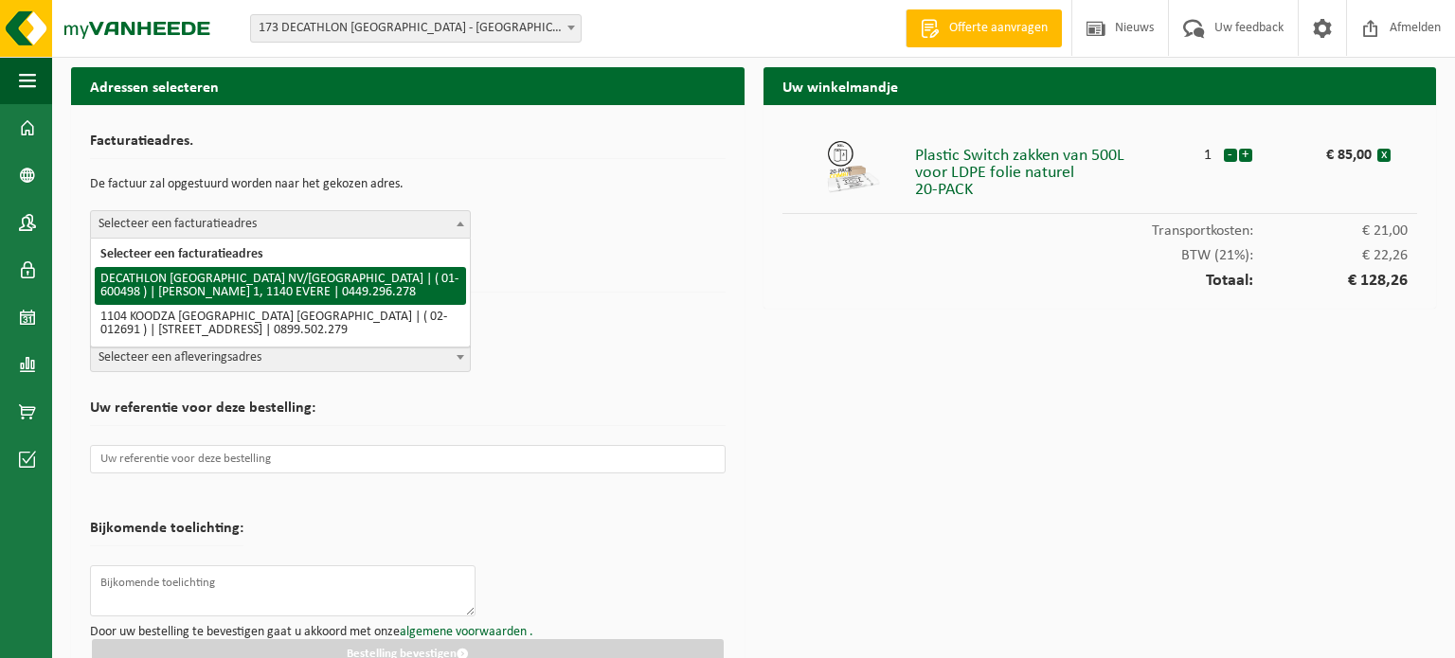
select select "964"
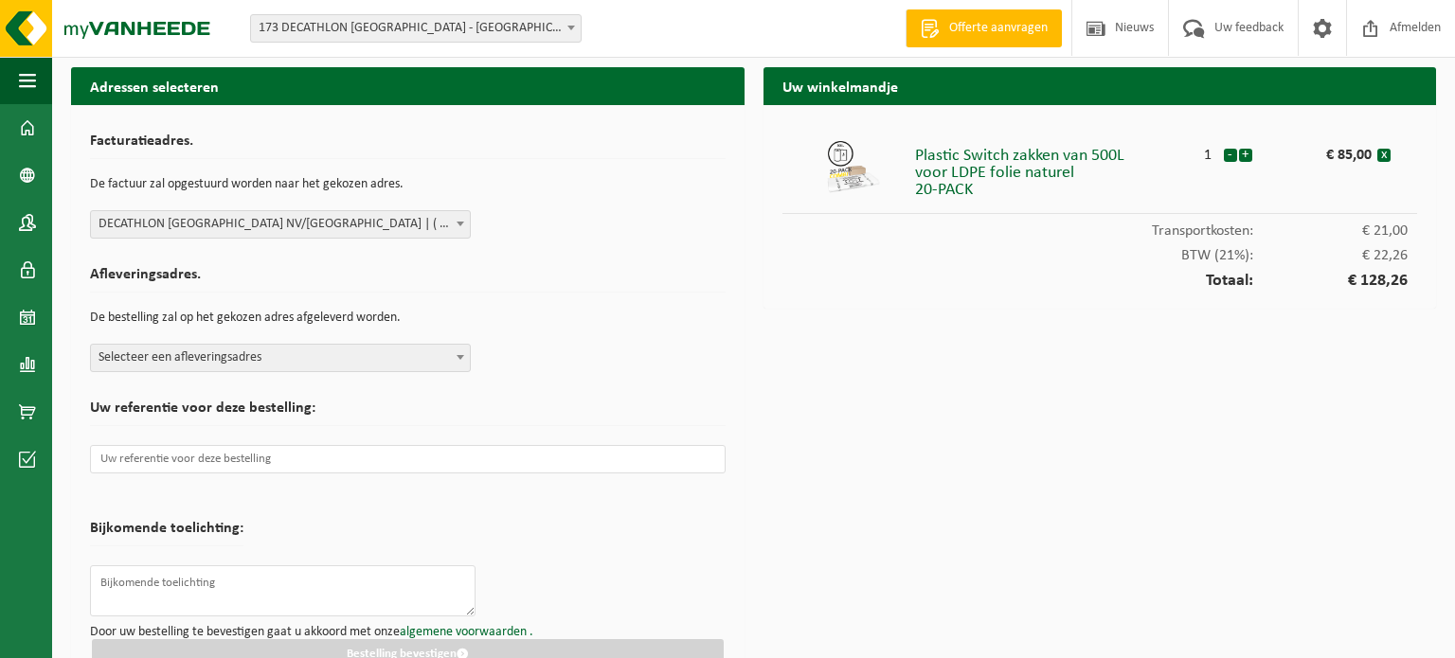
click at [326, 360] on span "Selecteer een afleveringsadres" at bounding box center [280, 358] width 379 height 27
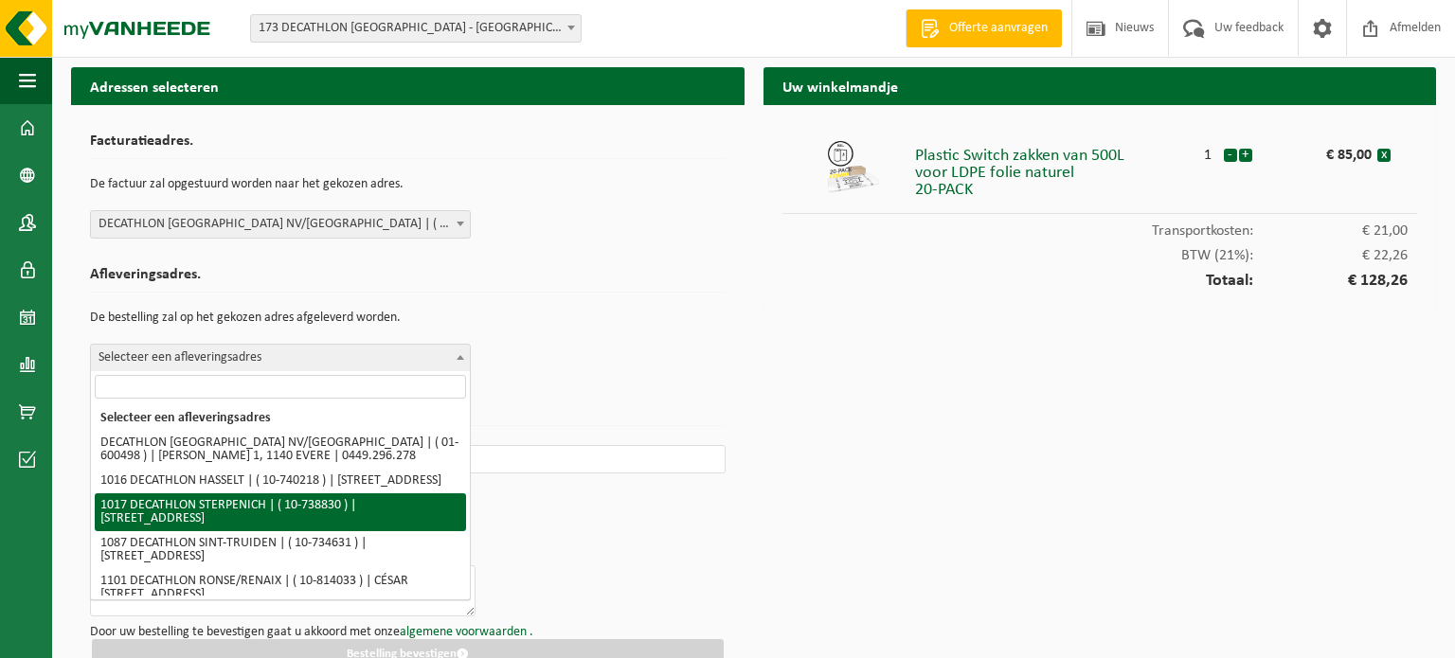
scroll to position [23, 0]
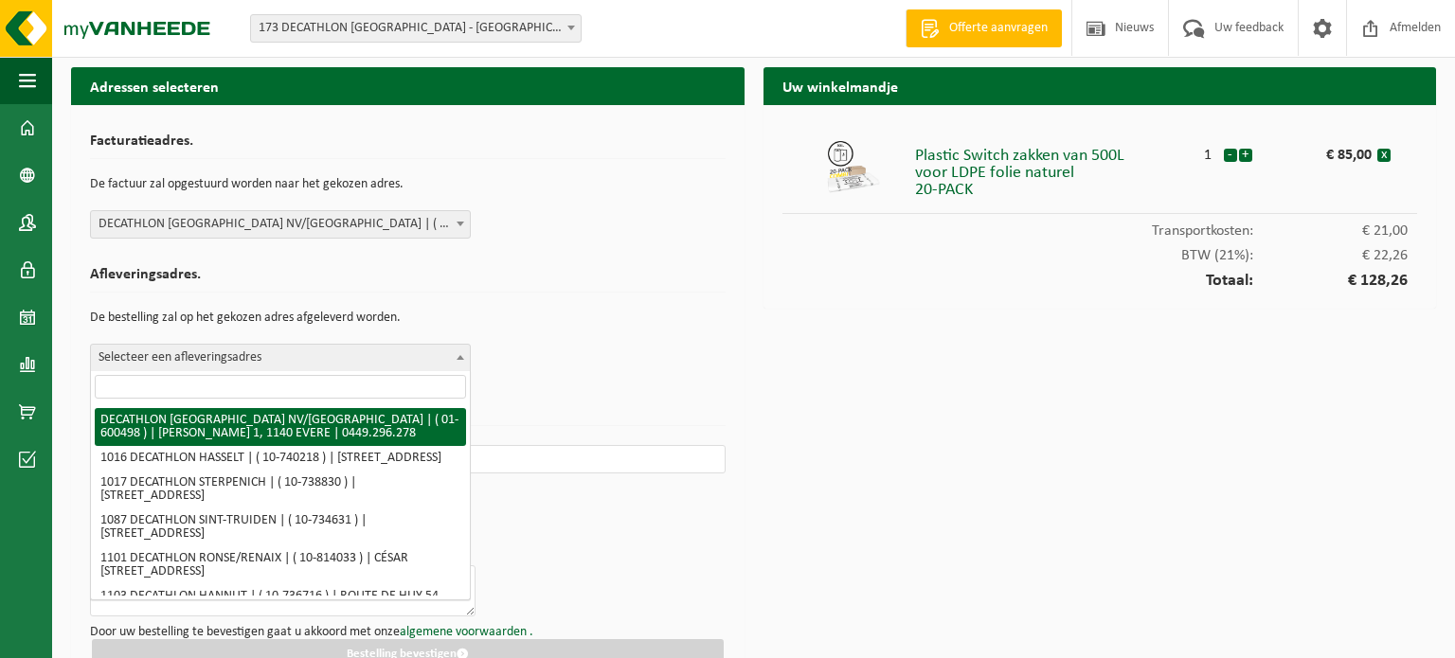
click at [690, 368] on div "Afleveringsadres. De bestelling zal op het gekozen adres afgeleverd worden. Sel…" at bounding box center [408, 315] width 636 height 115
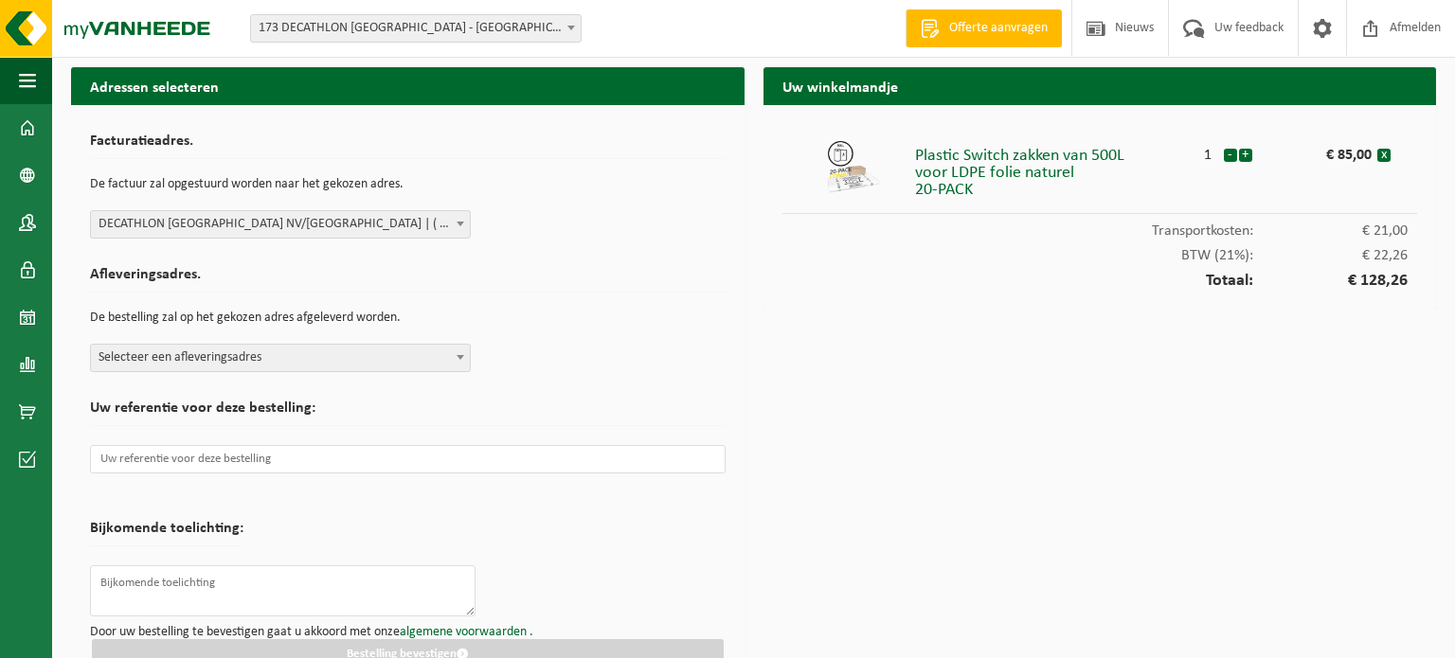
scroll to position [38, 0]
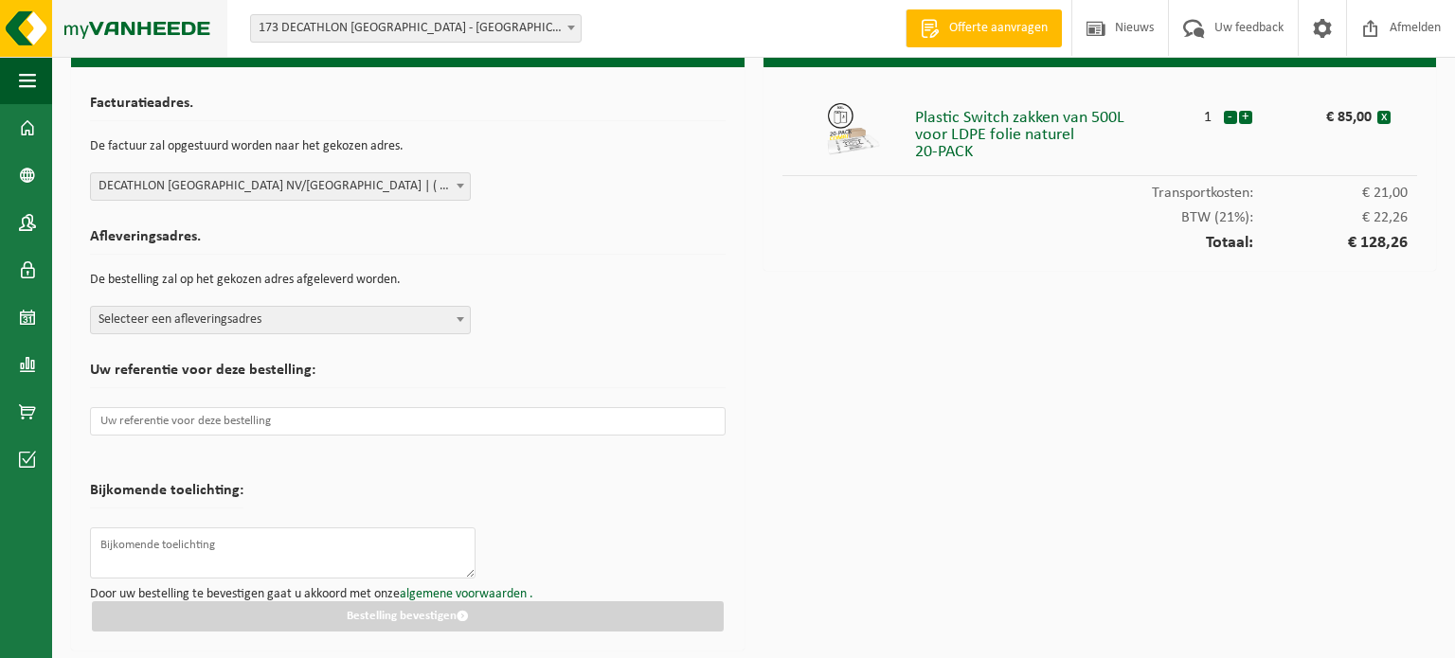
click at [39, 40] on img at bounding box center [113, 28] width 227 height 57
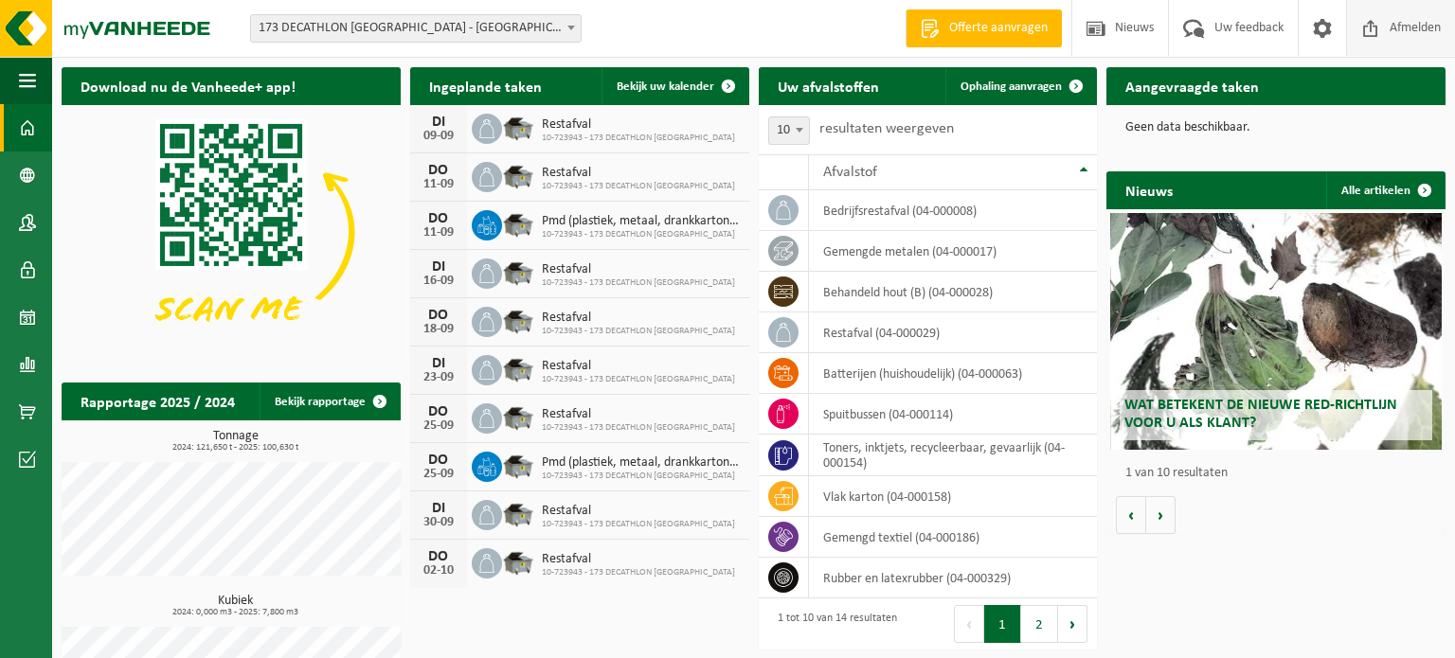
click at [1403, 30] on span "Afmelden" at bounding box center [1415, 28] width 61 height 56
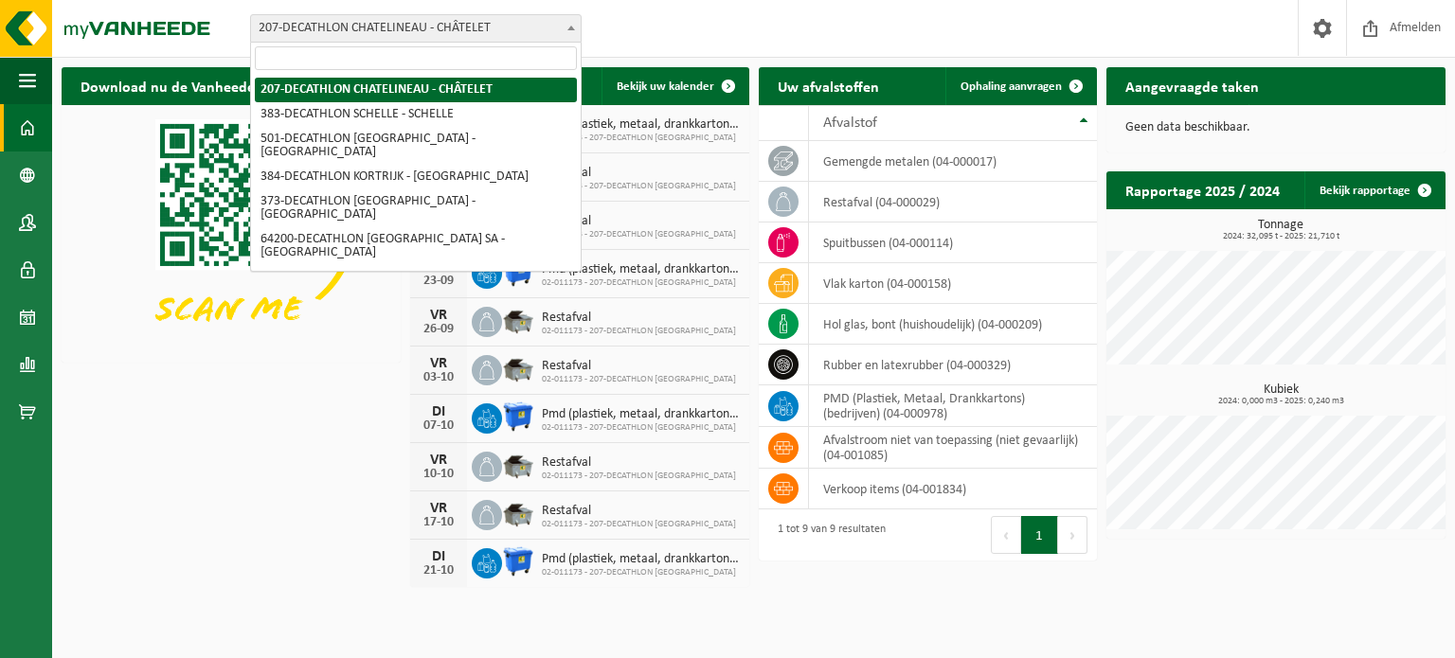
click at [507, 38] on span "207-DECATHLON CHATELINEAU - CHÂTELET" at bounding box center [416, 28] width 330 height 27
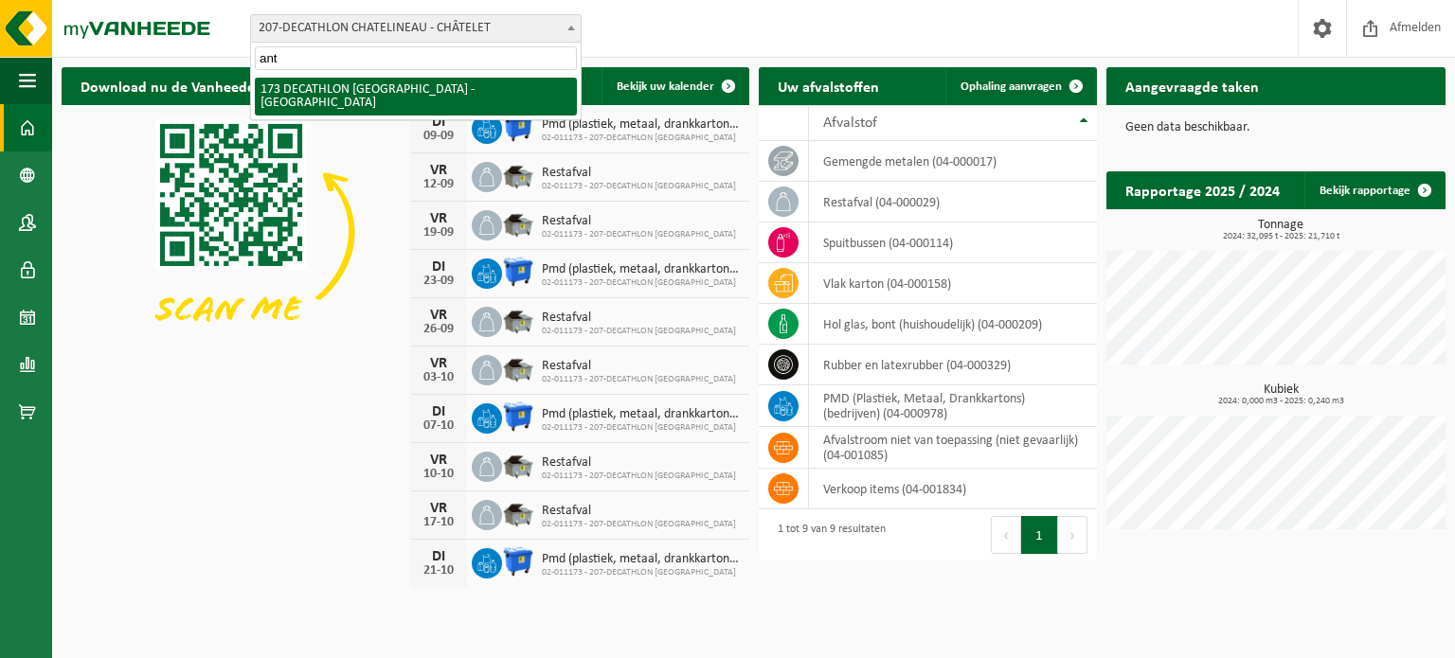
type input "ant"
select select "3328"
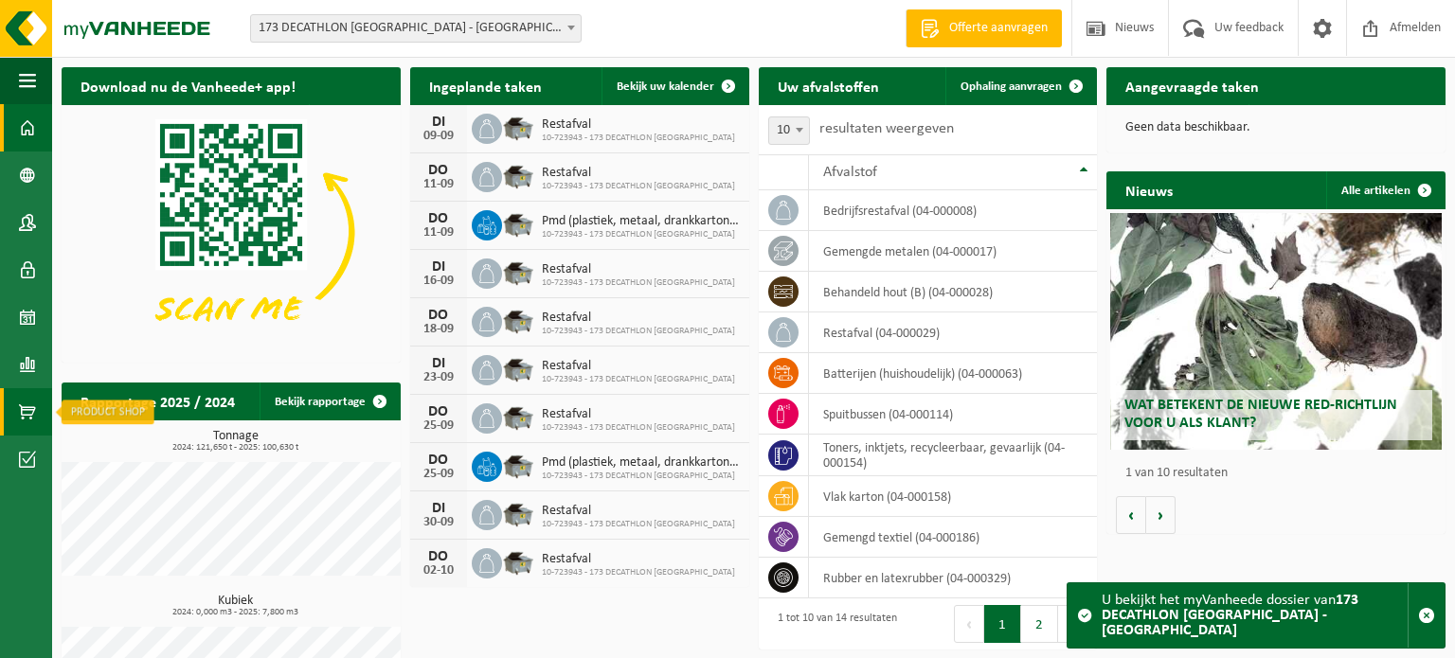
click at [11, 410] on link "Product Shop" at bounding box center [26, 411] width 52 height 47
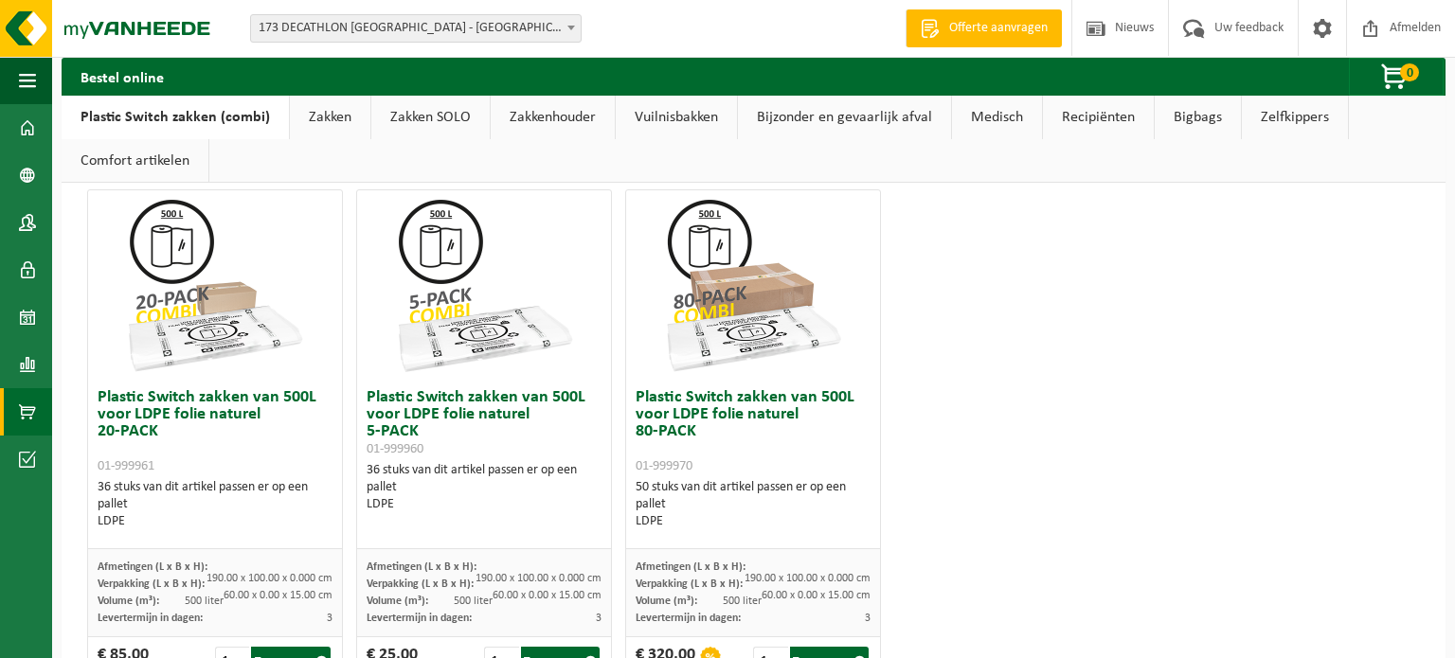
scroll to position [1212, 0]
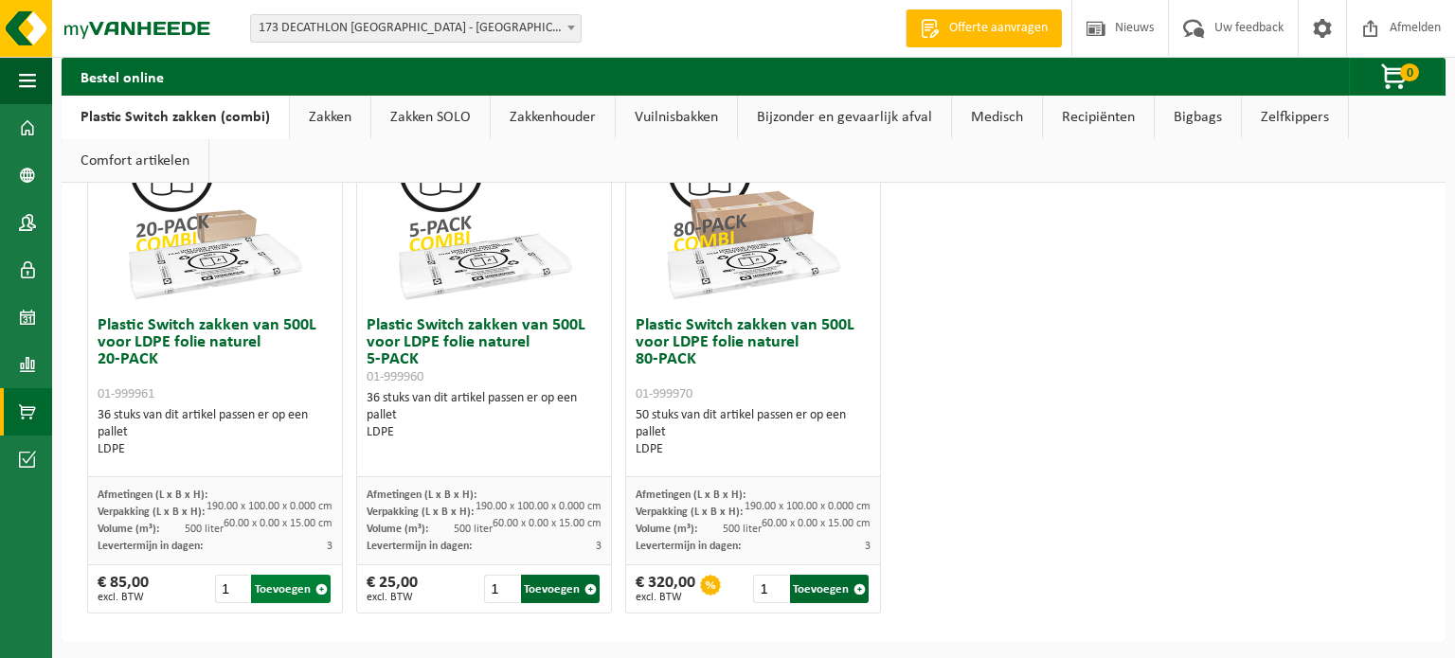
click at [289, 580] on button "Toevoegen" at bounding box center [291, 589] width 80 height 28
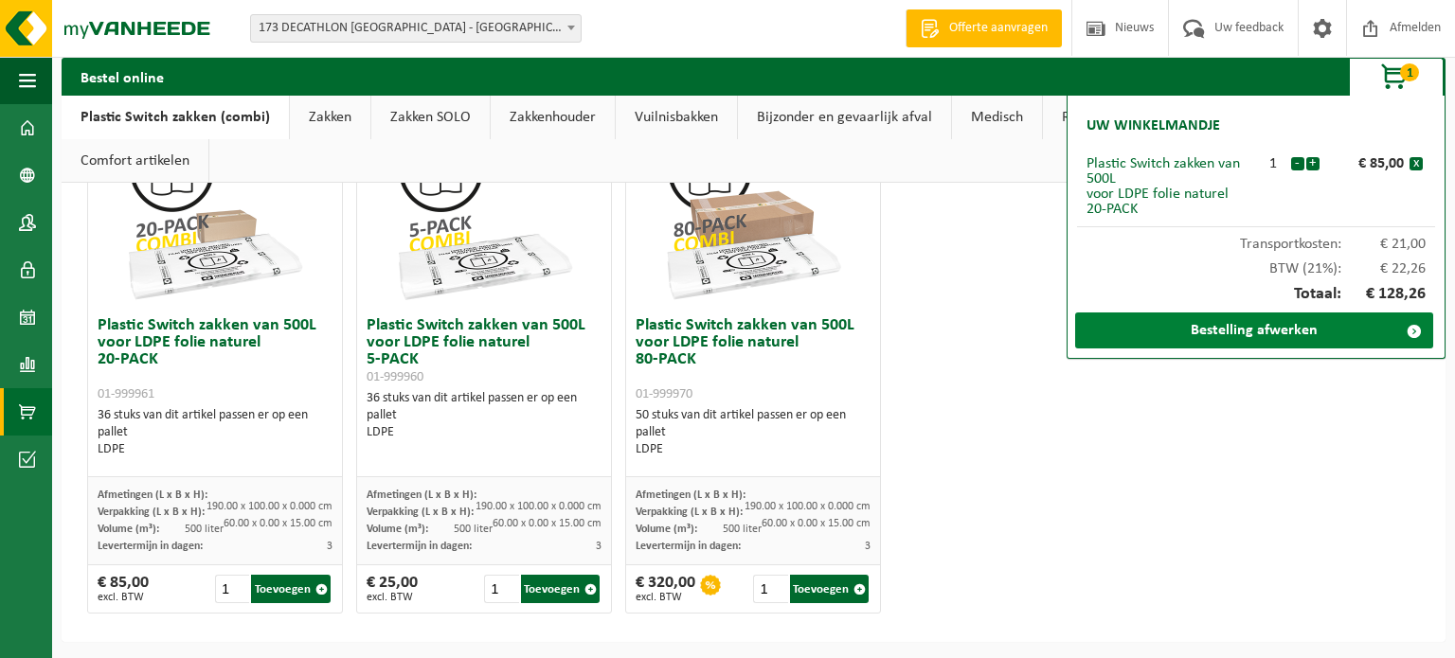
click at [1286, 339] on link "Bestelling afwerken" at bounding box center [1254, 331] width 358 height 36
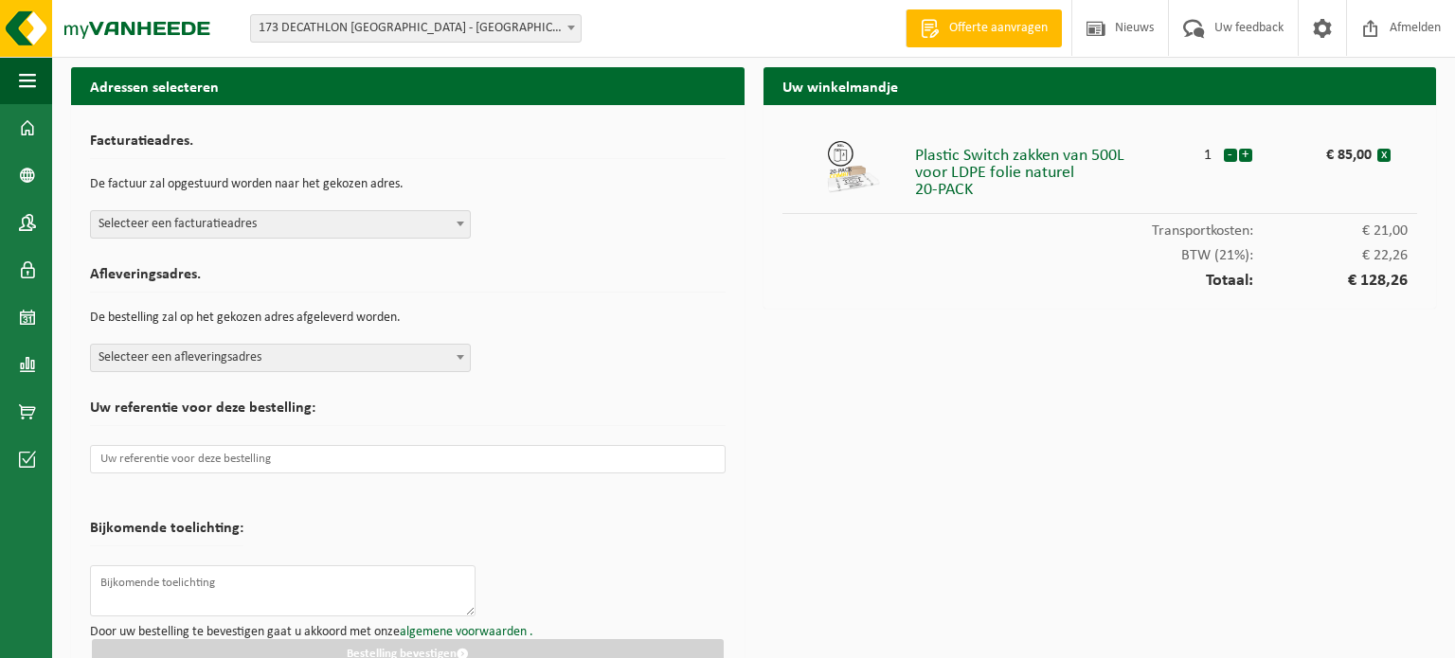
click at [389, 212] on span "Selecteer een facturatieadres" at bounding box center [280, 224] width 379 height 27
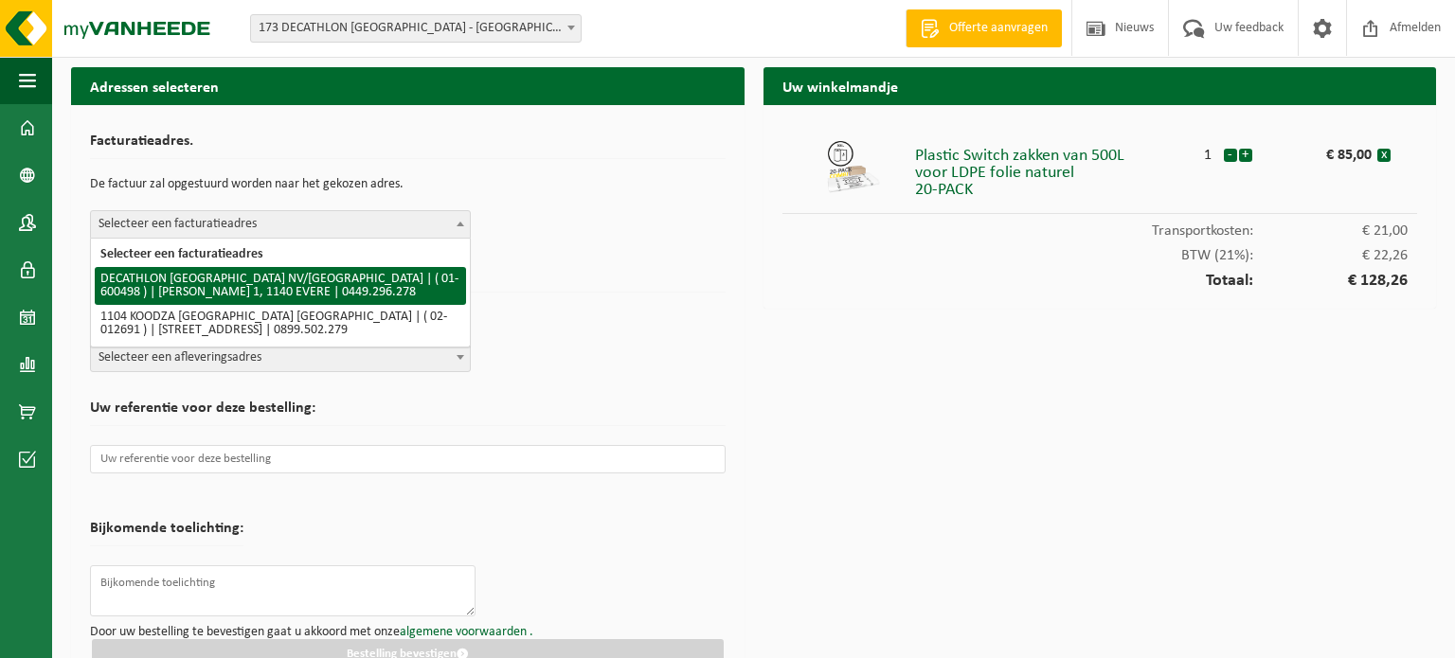
select select "964"
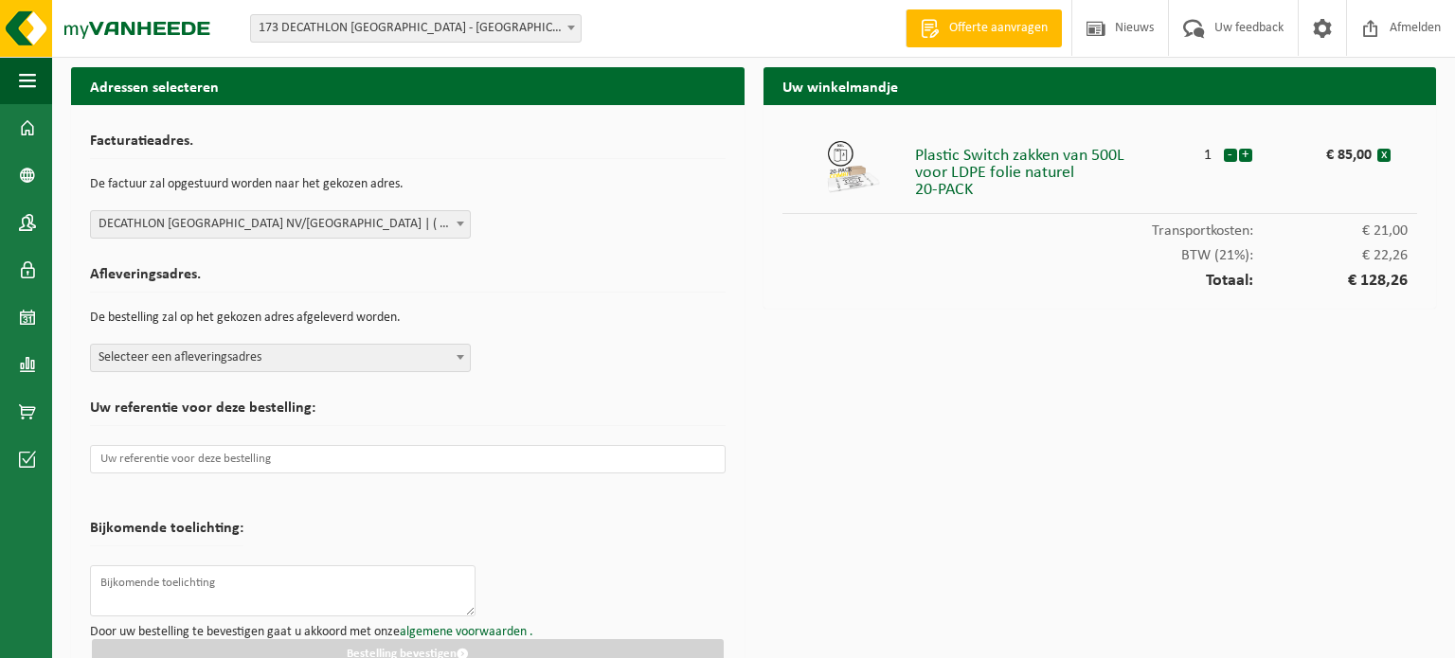
click at [296, 336] on div "Afleveringsadres. De bestelling zal op het gekozen adres afgeleverd worden. Sel…" at bounding box center [408, 315] width 636 height 115
click at [289, 353] on span "Selecteer een afleveringsadres" at bounding box center [280, 358] width 379 height 27
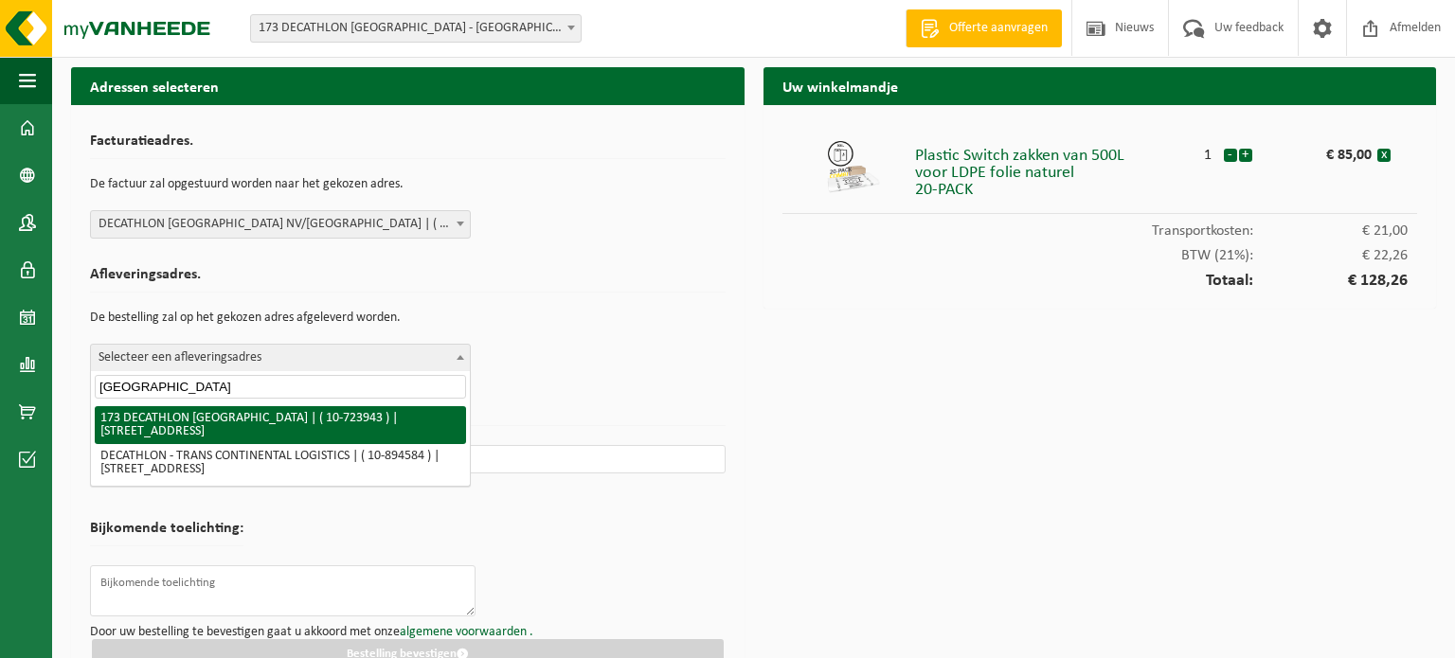
type input "antwerpen"
select select "3328"
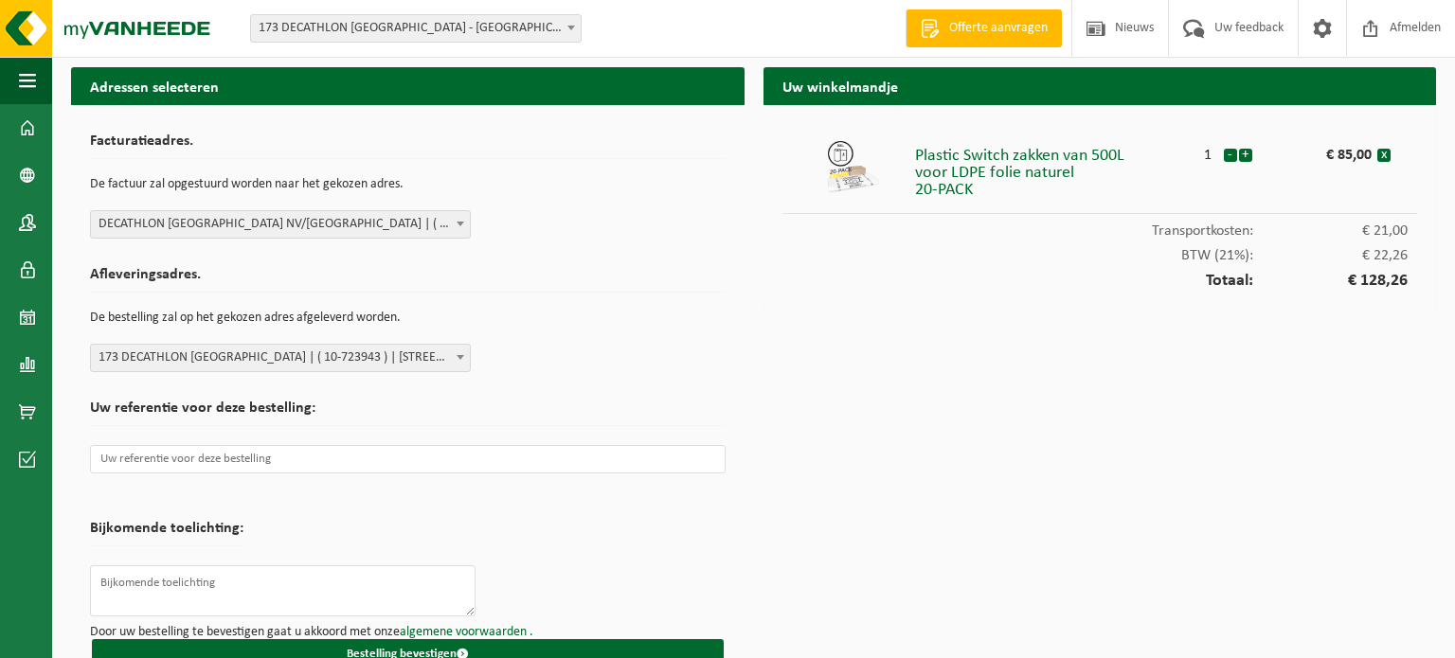
scroll to position [38, 0]
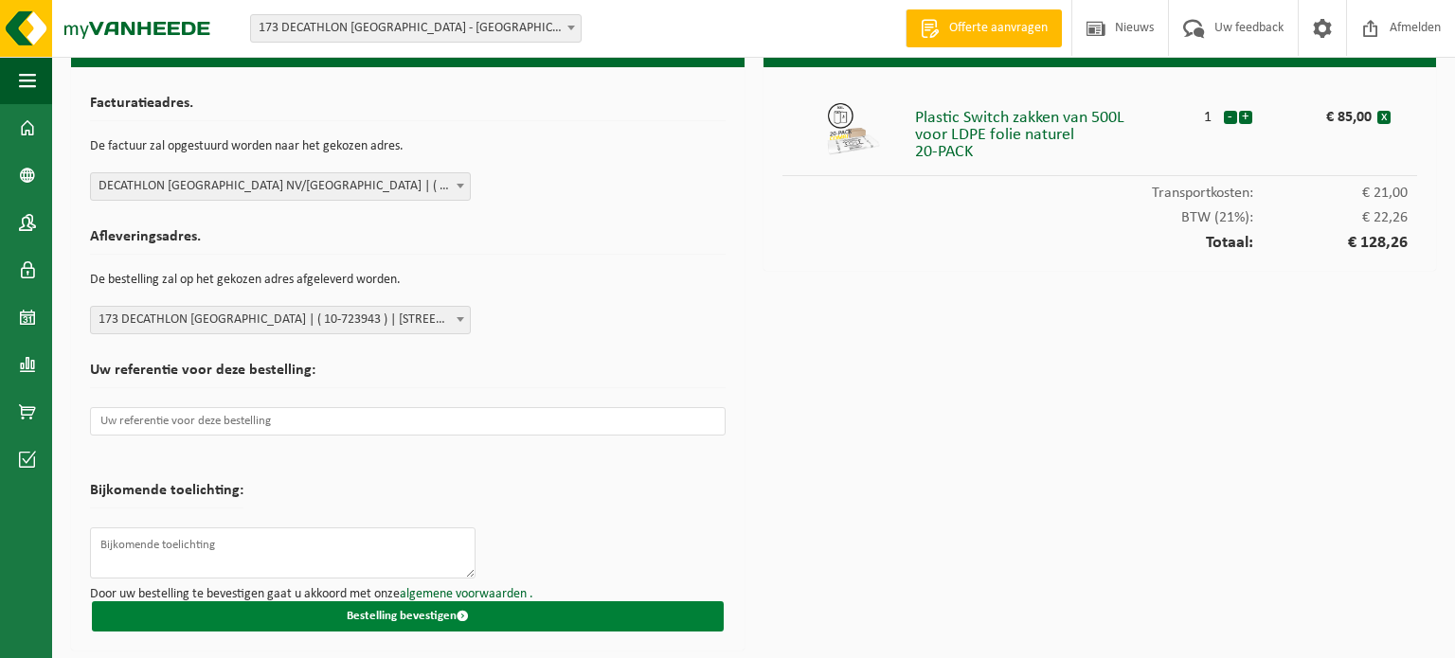
click at [429, 619] on button "Bestelling bevestigen" at bounding box center [408, 617] width 632 height 30
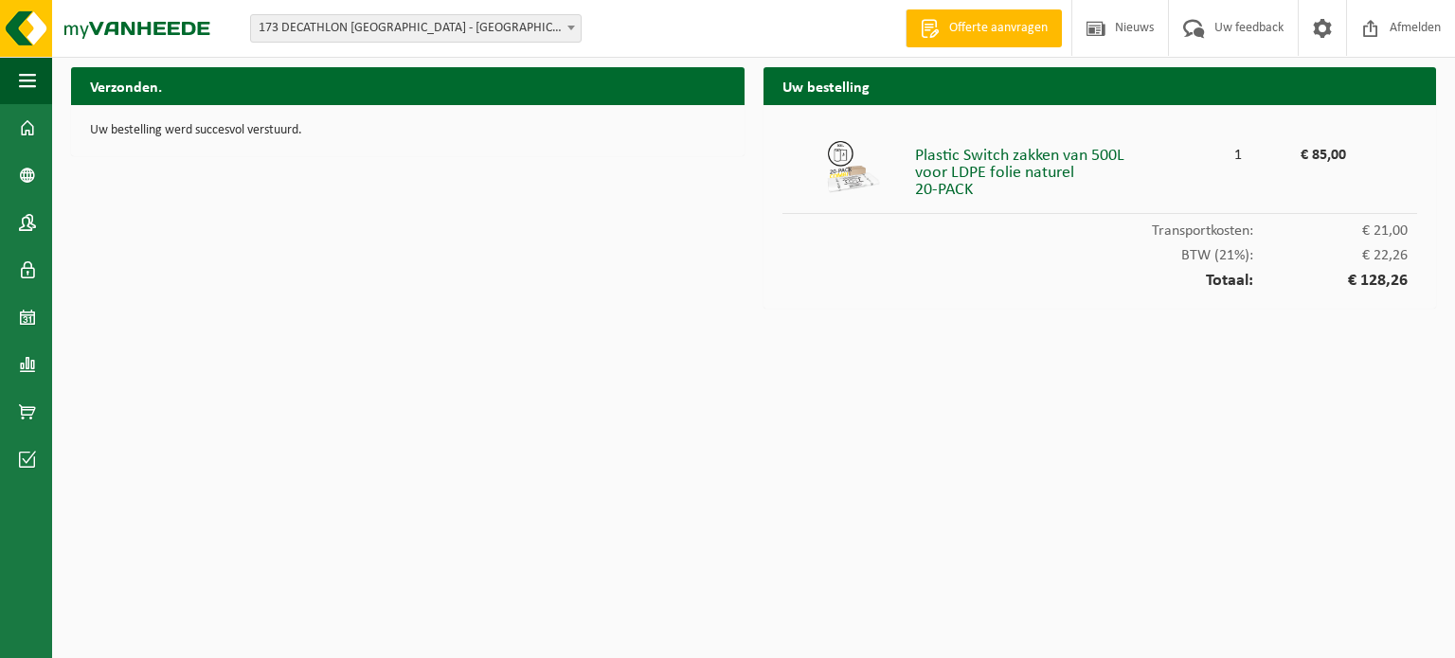
click at [1325, 153] on div "€ 85,00" at bounding box center [1299, 150] width 93 height 25
click at [1390, 260] on span "€ 22,26" at bounding box center [1330, 255] width 154 height 15
drag, startPoint x: 1342, startPoint y: 162, endPoint x: 1310, endPoint y: 148, distance: 35.2
click at [1310, 148] on div "€ 85,00" at bounding box center [1299, 150] width 93 height 25
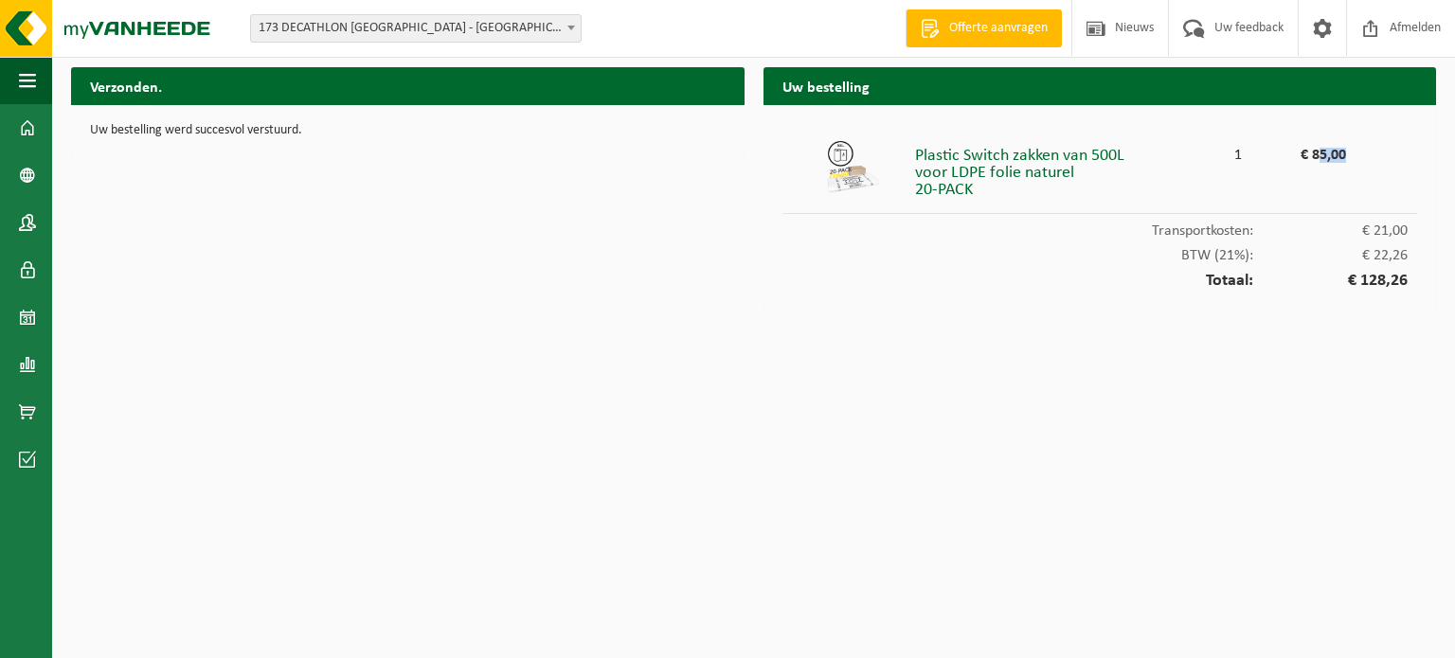
click at [1335, 150] on div "€ 85,00" at bounding box center [1299, 150] width 93 height 25
click at [837, 5] on div "Vestiging: 207-DECATHLON CHATELINEAU - CHÂTELET 383-DECATHLON SCHELLE - SCHELLE…" at bounding box center [727, 29] width 1455 height 58
click at [973, 169] on div "Plastic Switch zakken van 500L voor LDPE folie naturel 20-PACK" at bounding box center [1069, 168] width 308 height 61
click at [15, 415] on link "Product Shop" at bounding box center [26, 411] width 52 height 47
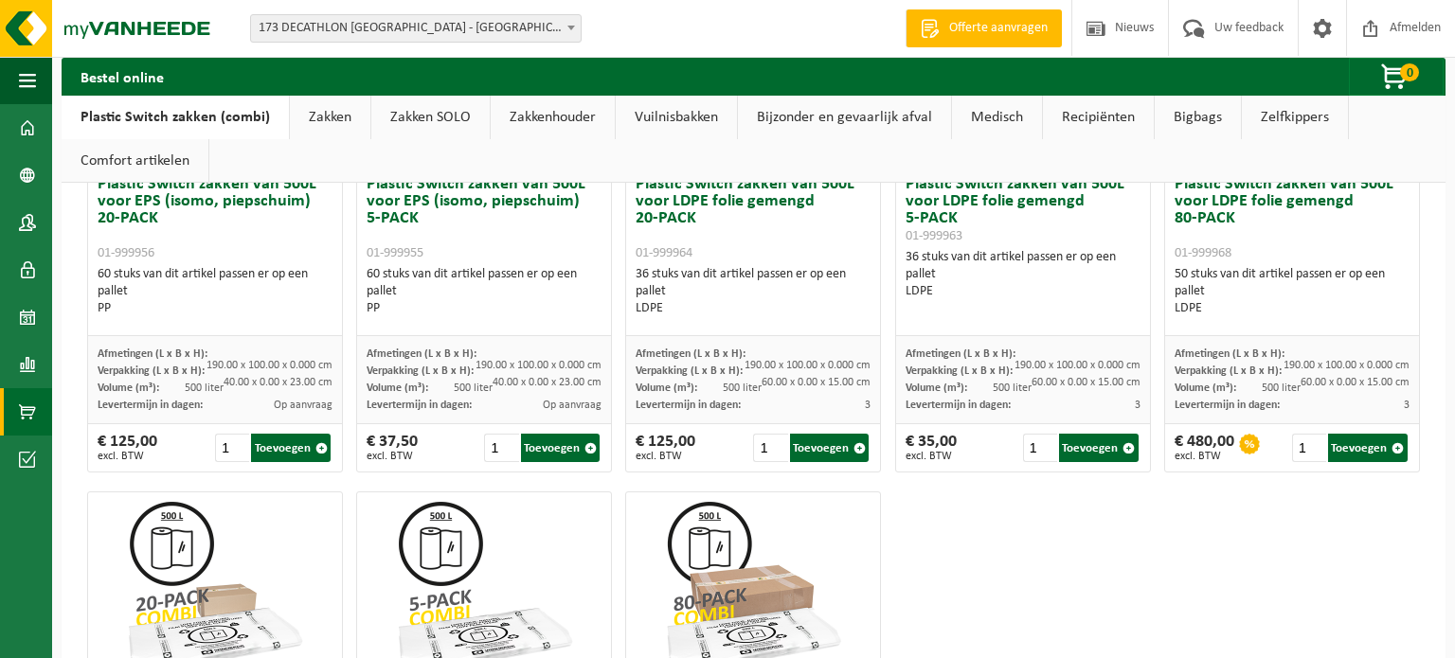
scroll to position [1178, 0]
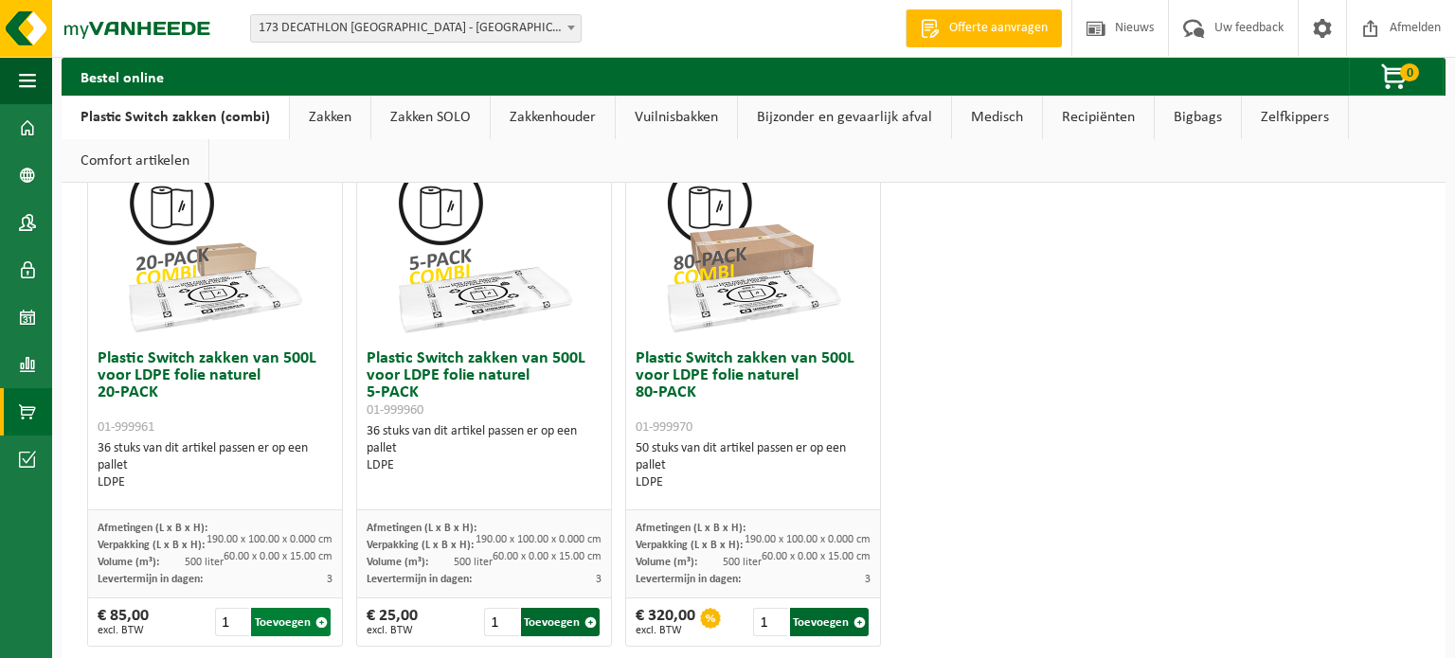
click at [283, 625] on button "Toevoegen" at bounding box center [291, 622] width 80 height 28
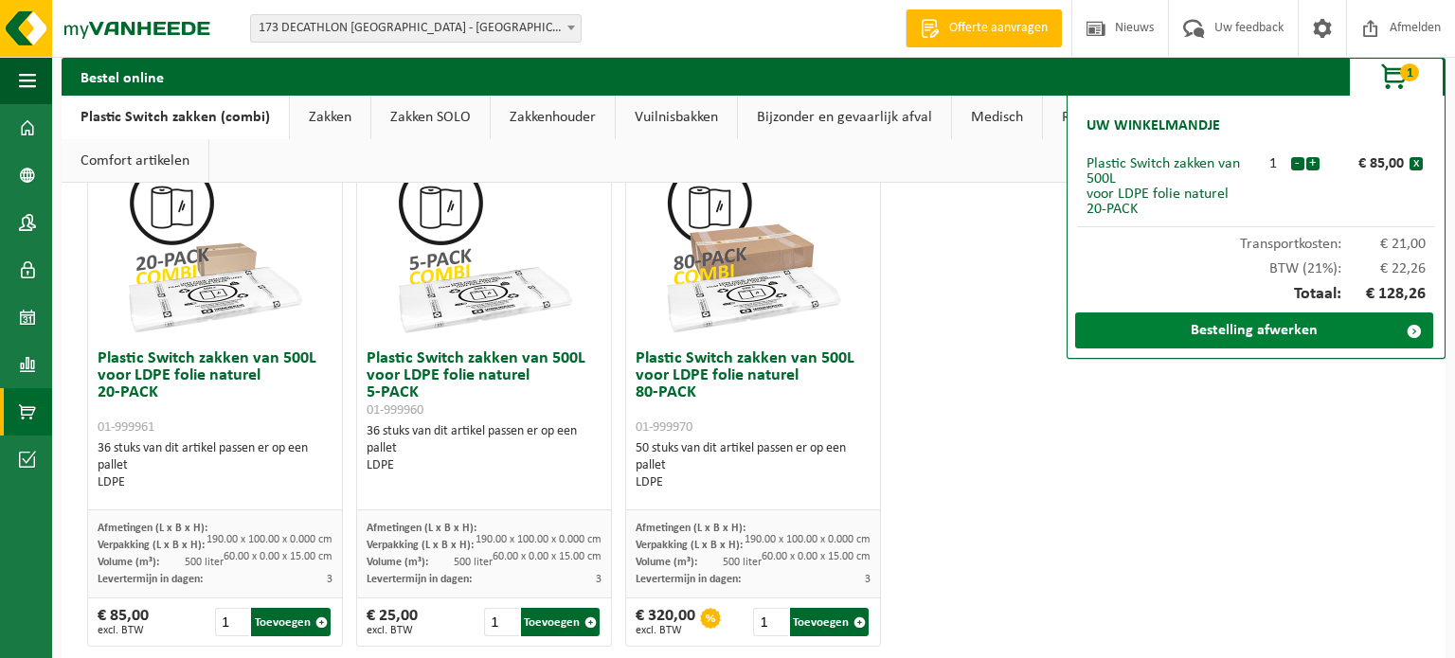
click at [1302, 328] on link "Bestelling afwerken" at bounding box center [1254, 331] width 358 height 36
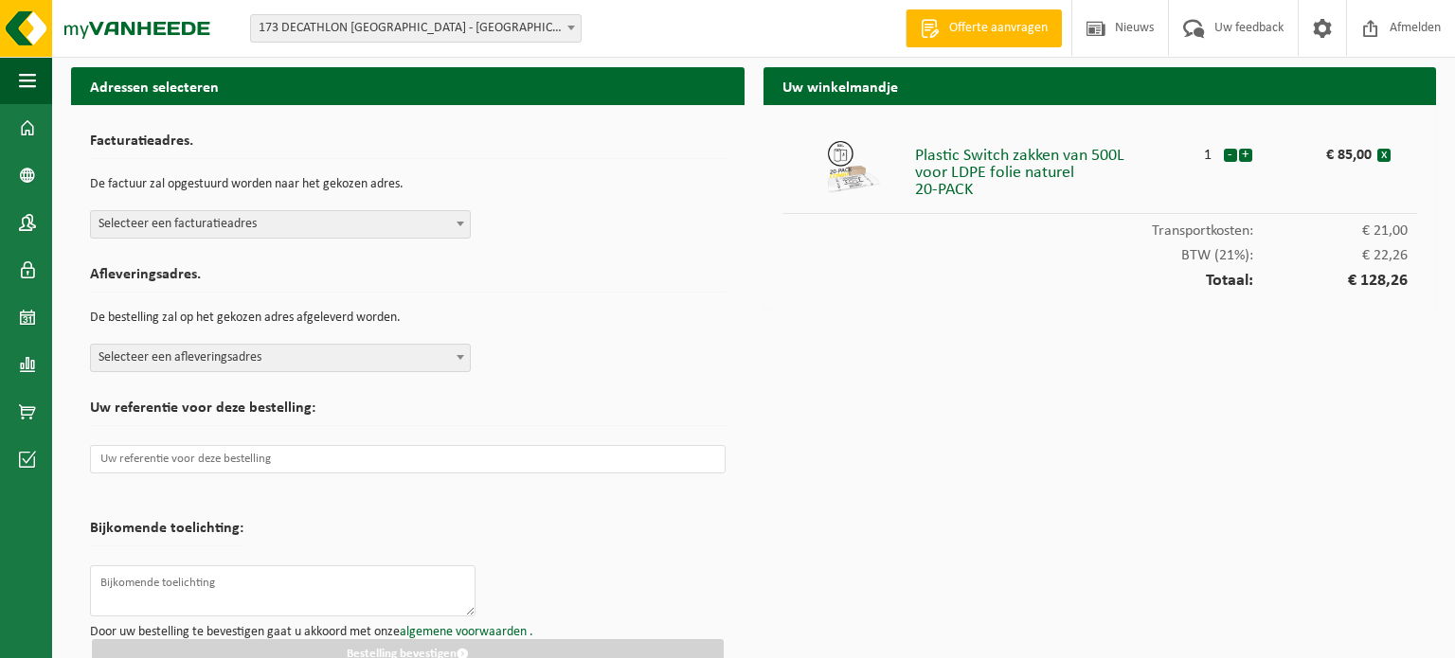
click at [225, 229] on span "Selecteer een facturatieadres" at bounding box center [280, 224] width 379 height 27
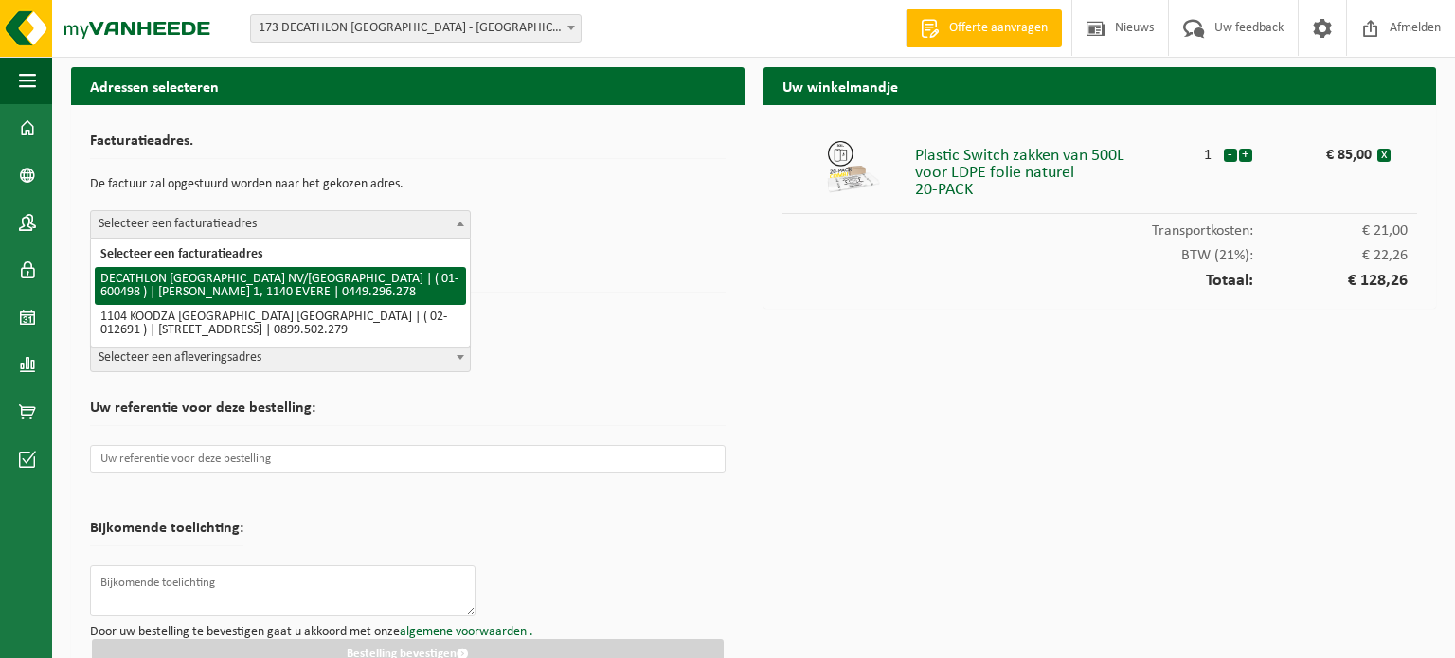
select select "964"
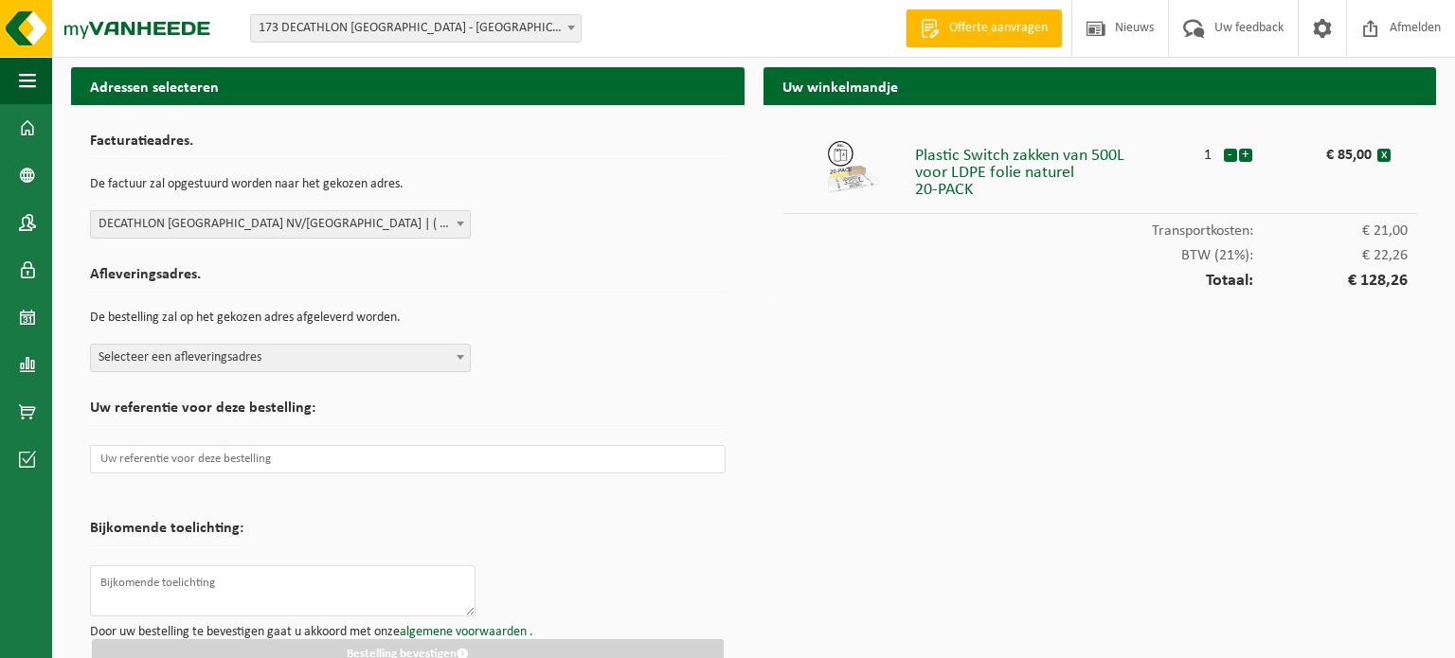
click at [246, 377] on form "Facturatieadres. De factuur zal opgestuurd worden naar het gekozen adres. Selec…" at bounding box center [408, 397] width 636 height 546
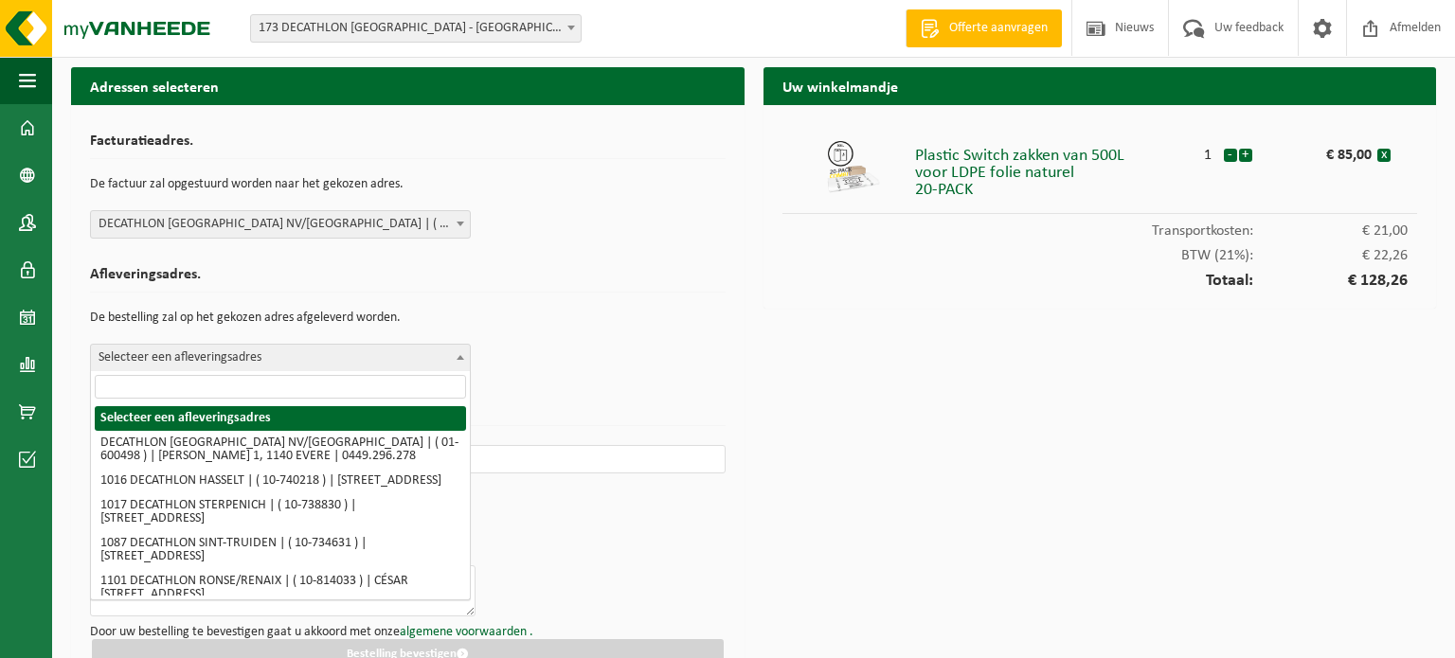
click at [252, 362] on span "Selecteer een afleveringsadres" at bounding box center [280, 358] width 379 height 27
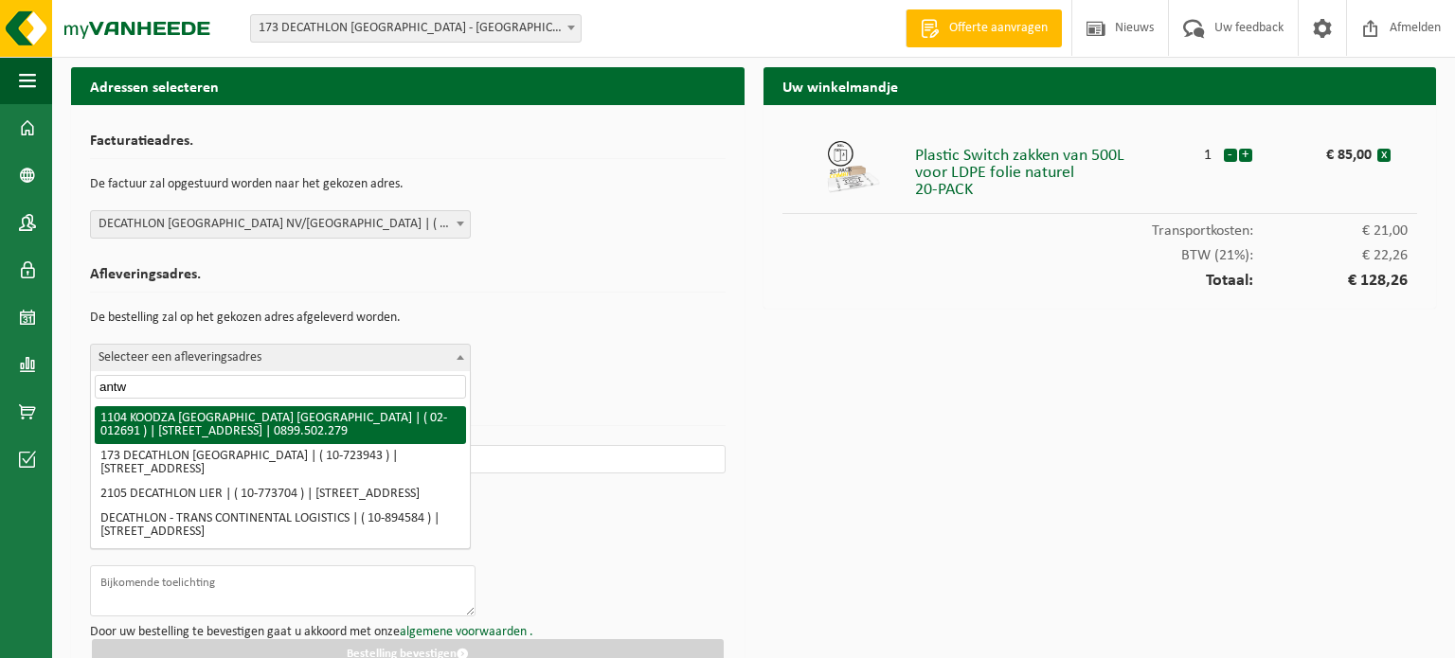
type input "antwe"
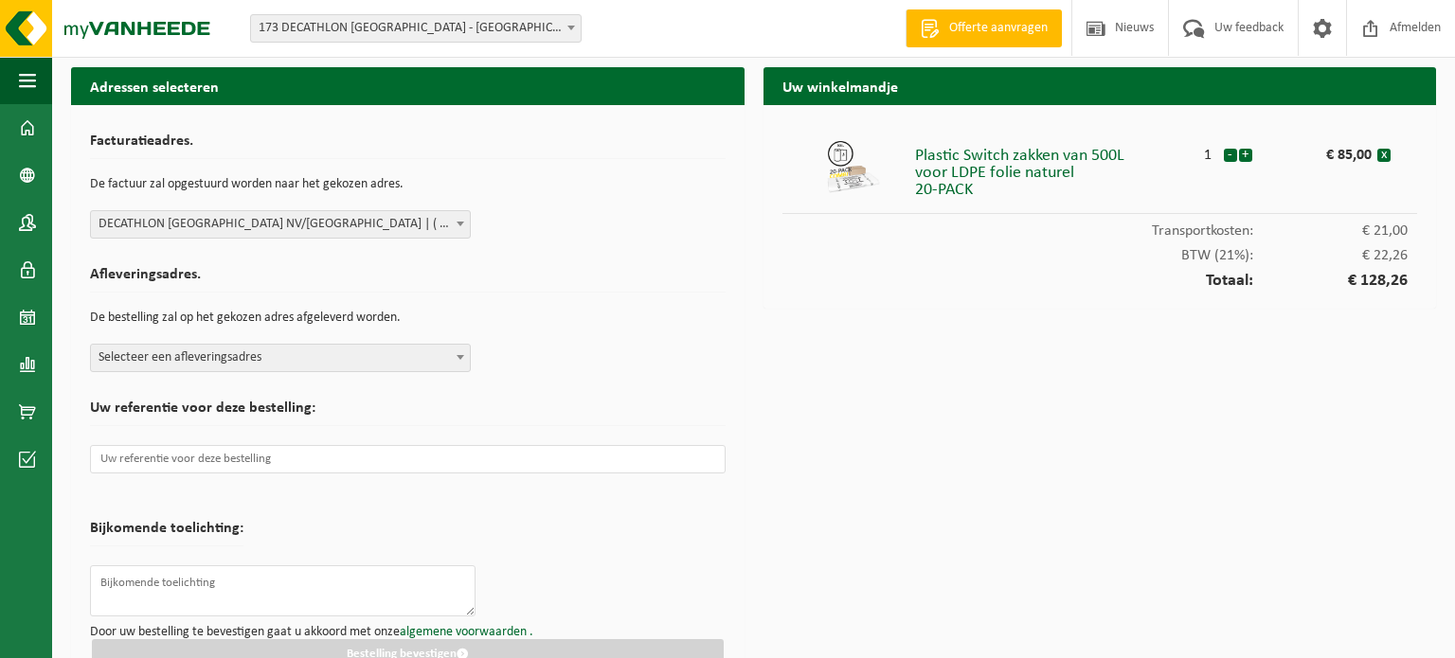
click at [253, 360] on span "Selecteer een afleveringsadres" at bounding box center [280, 358] width 379 height 27
click at [259, 363] on span "Selecteer een afleveringsadres" at bounding box center [280, 358] width 379 height 27
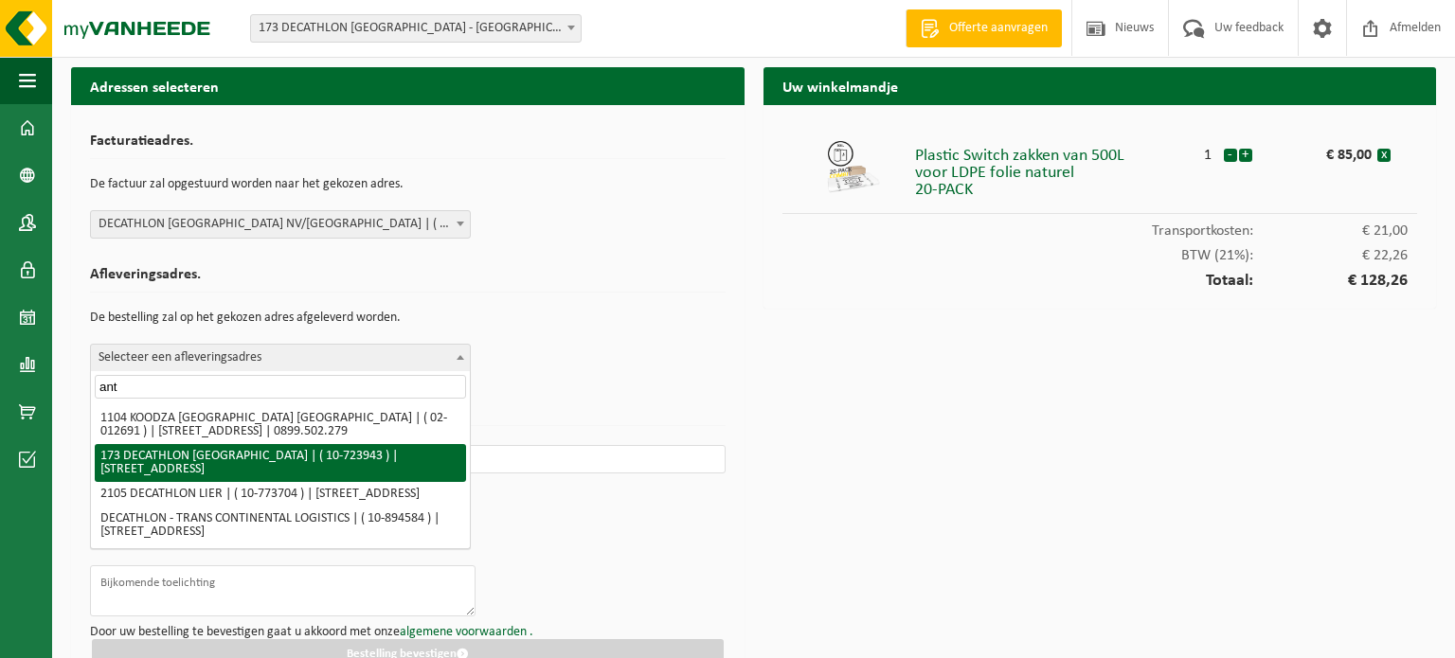
type input "ant"
select select "3328"
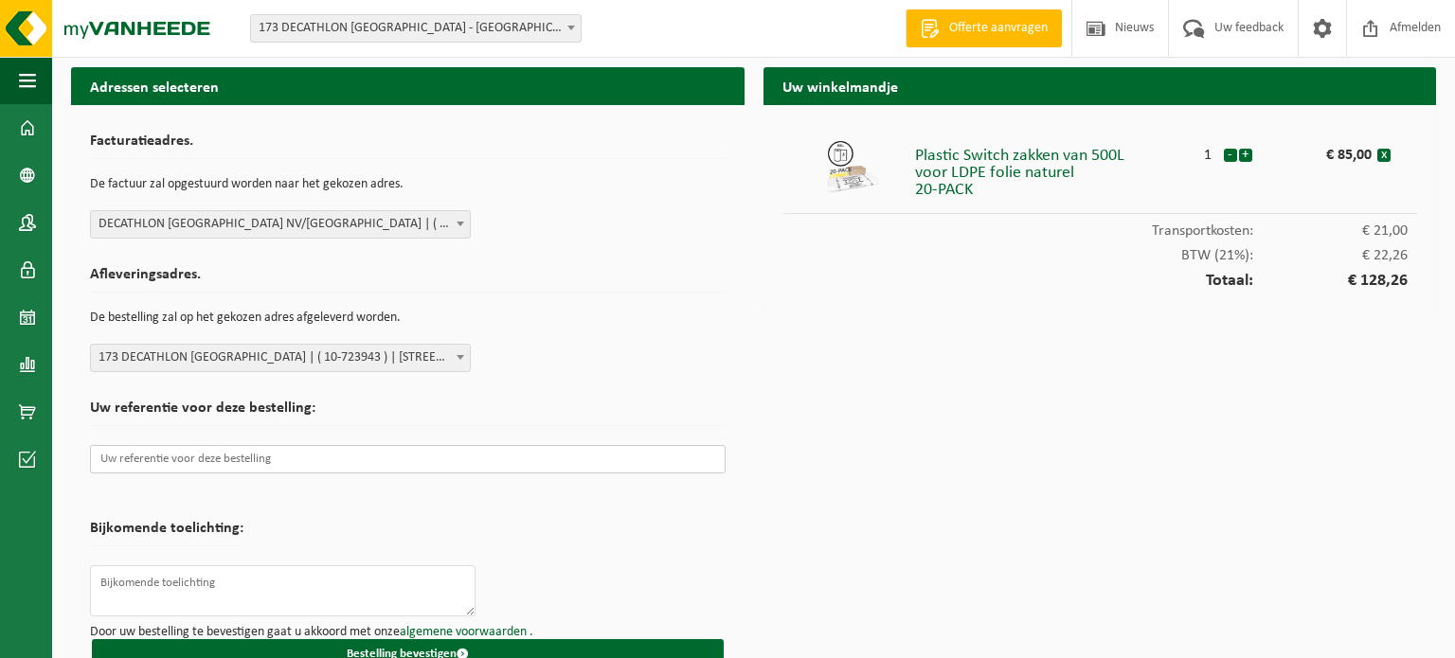
click at [275, 453] on input "text" at bounding box center [408, 459] width 636 height 28
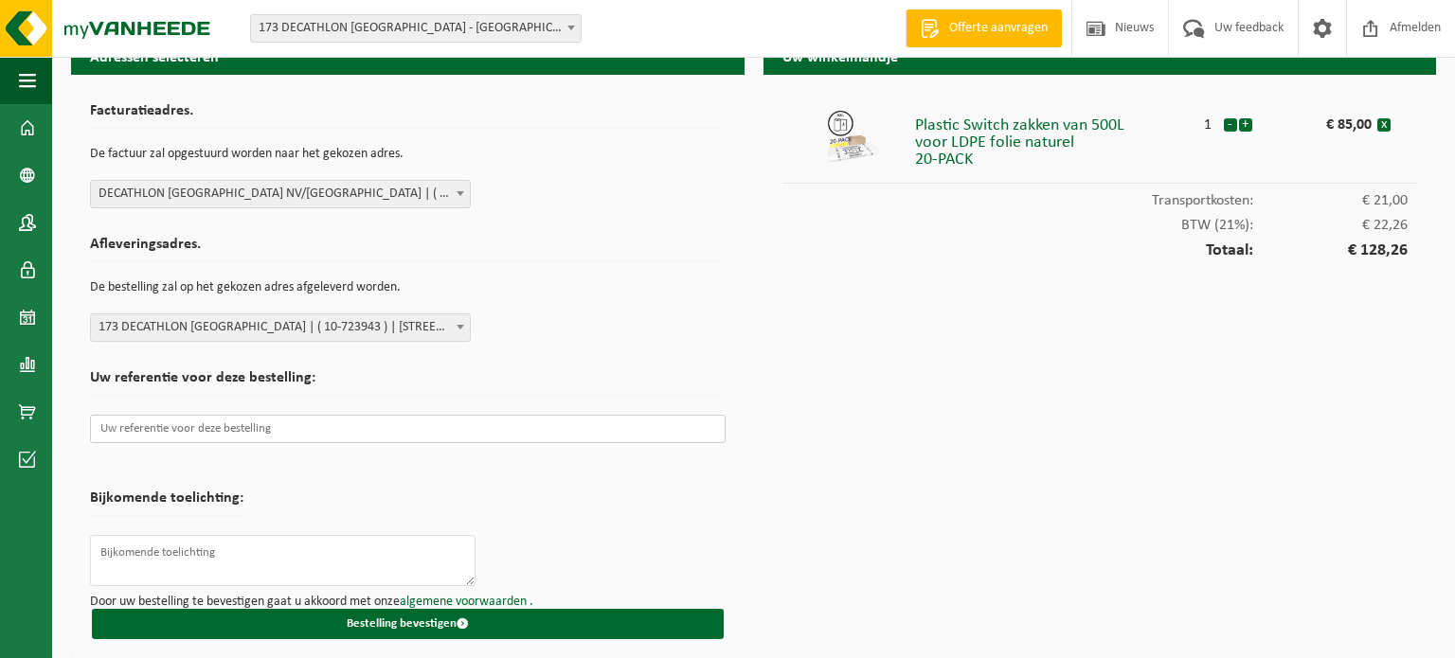
scroll to position [29, 0]
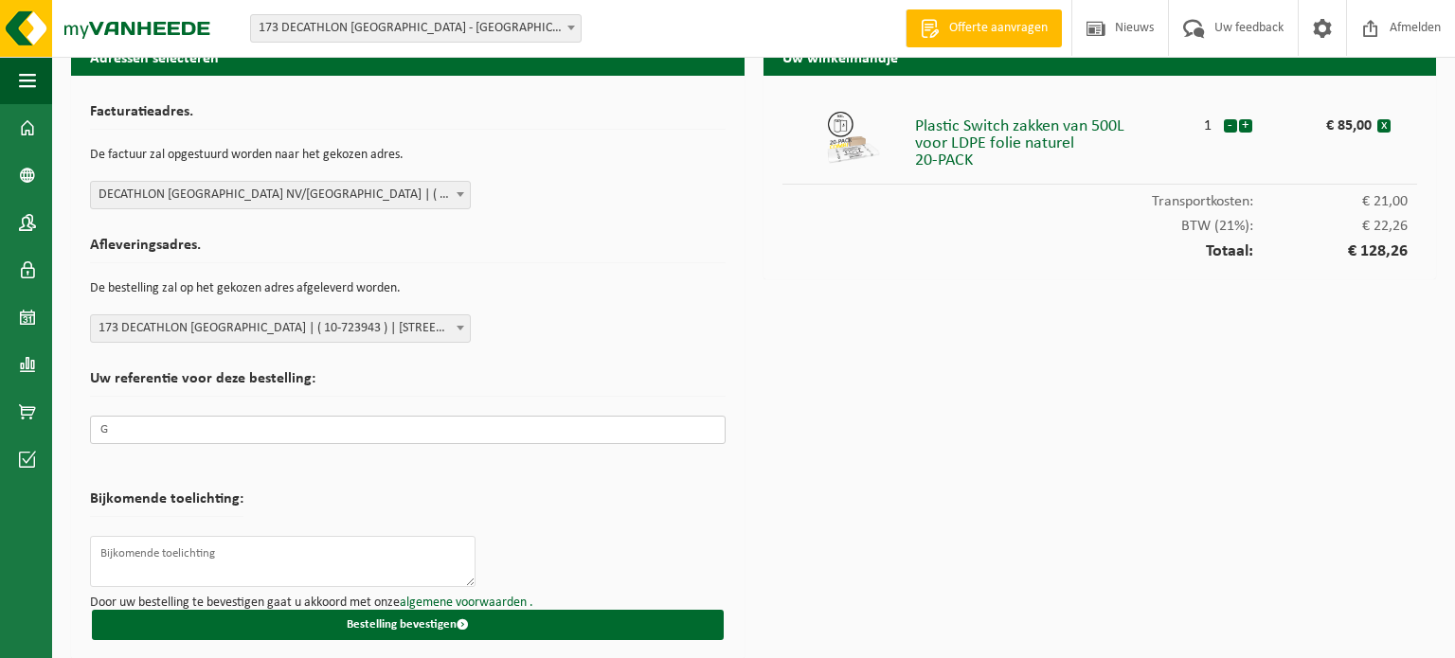
click at [576, 436] on input "G" at bounding box center [408, 430] width 636 height 28
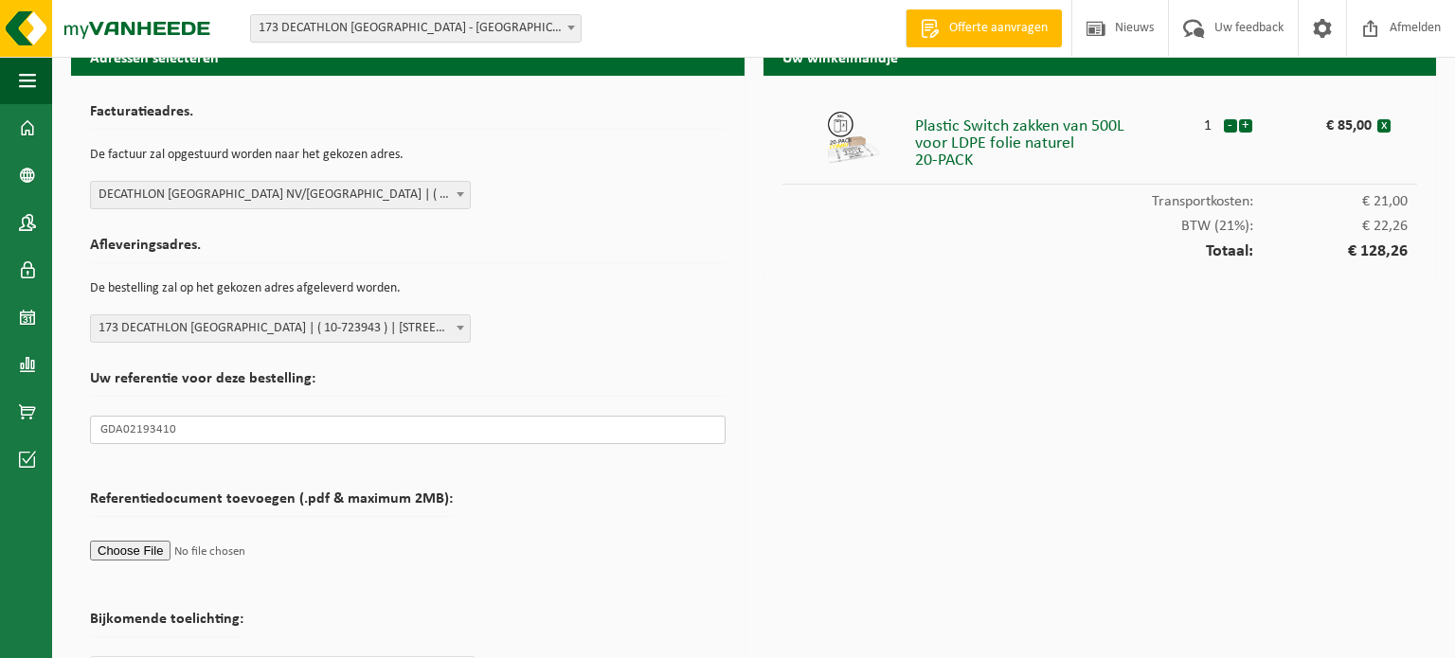
type input "GDA02193410"
click at [575, 576] on form "Facturatieadres. De factuur zal opgestuurd worden naar het gekozen adres. Selec…" at bounding box center [408, 428] width 636 height 666
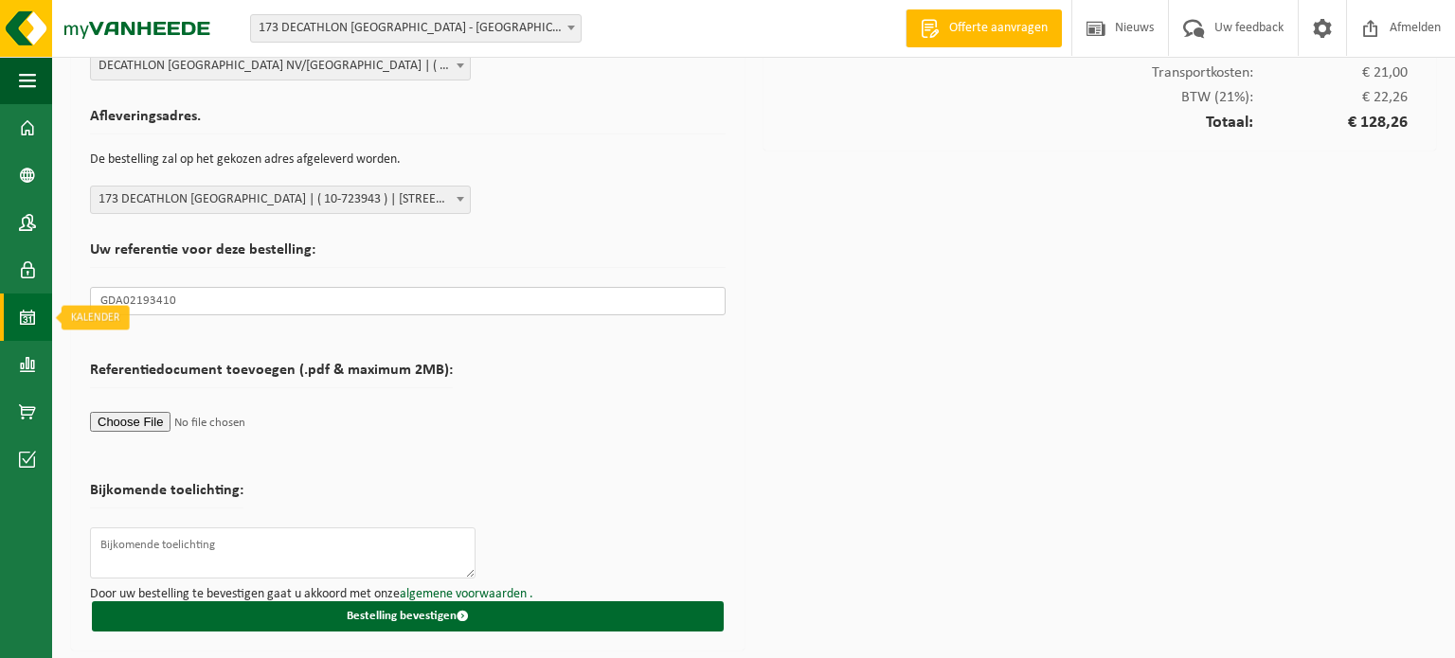
drag, startPoint x: 194, startPoint y: 305, endPoint x: 43, endPoint y: 310, distance: 151.6
click at [43, 310] on div "Navigatie Offerte aanvragen Nieuws Uw feedback Afmelden Dashboard Bedrijfsgegev…" at bounding box center [727, 251] width 1455 height 818
